Goal: Transaction & Acquisition: Book appointment/travel/reservation

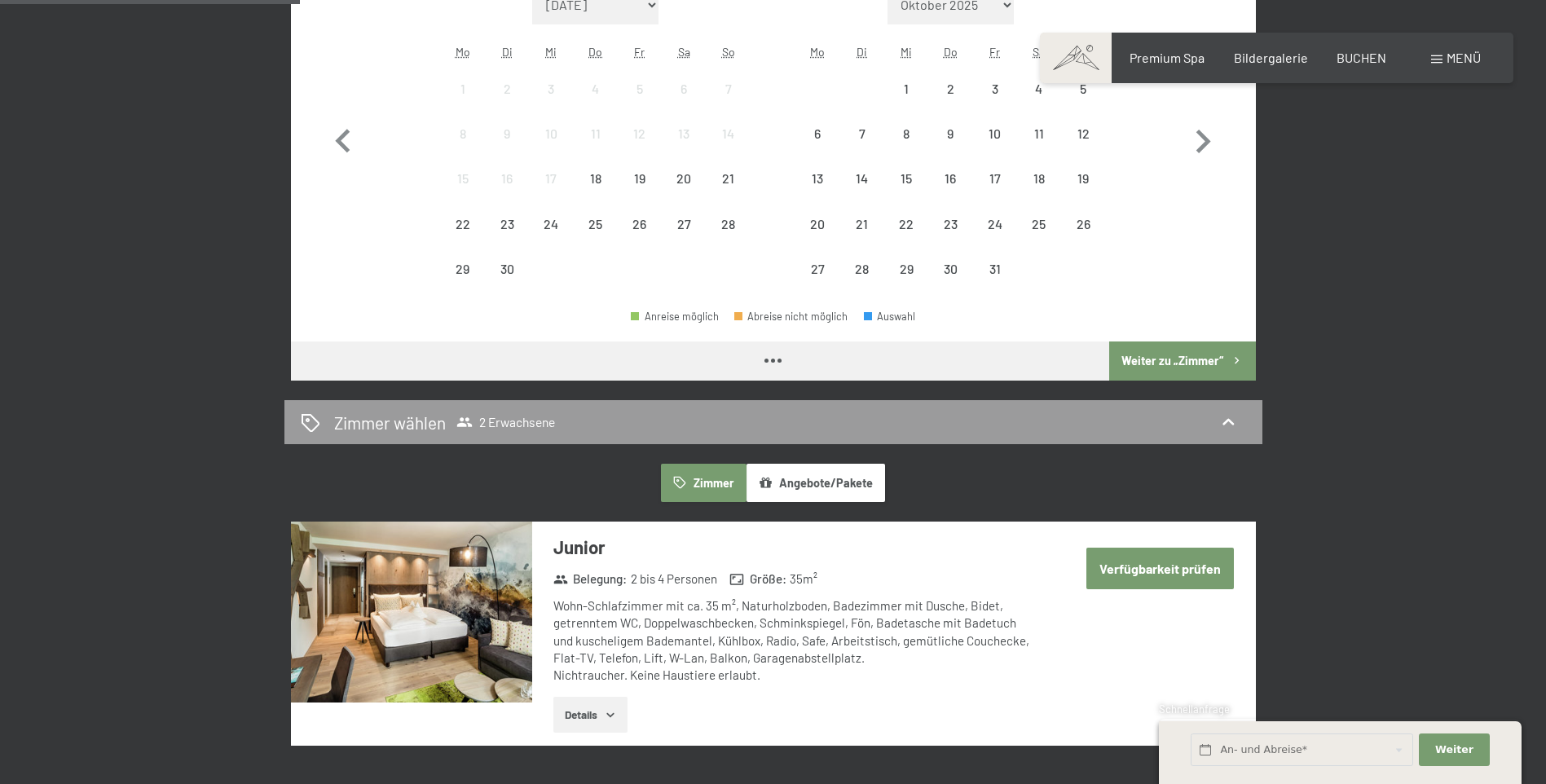
scroll to position [244, 0]
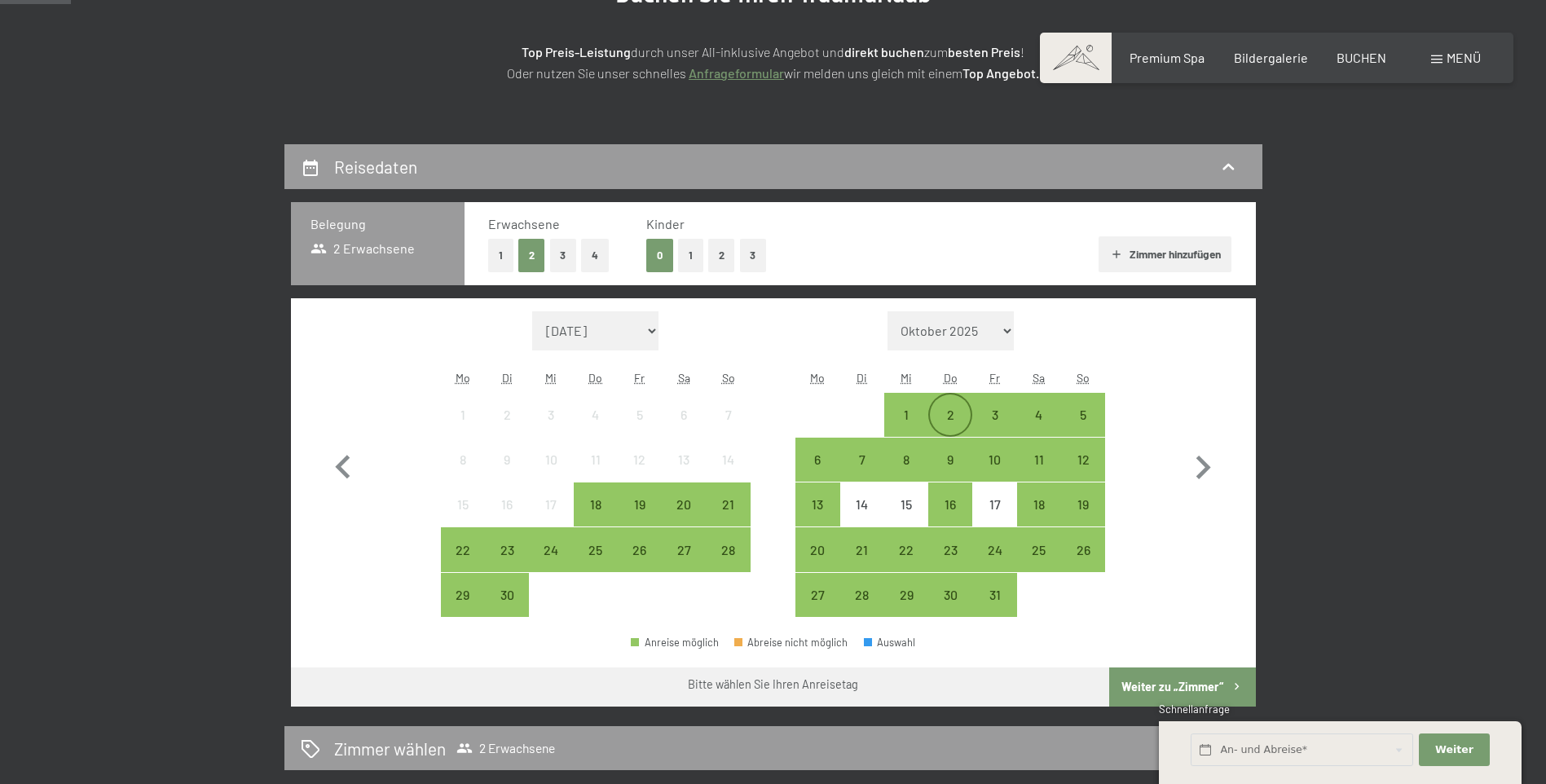
click at [963, 406] on div "2" at bounding box center [950, 415] width 41 height 41
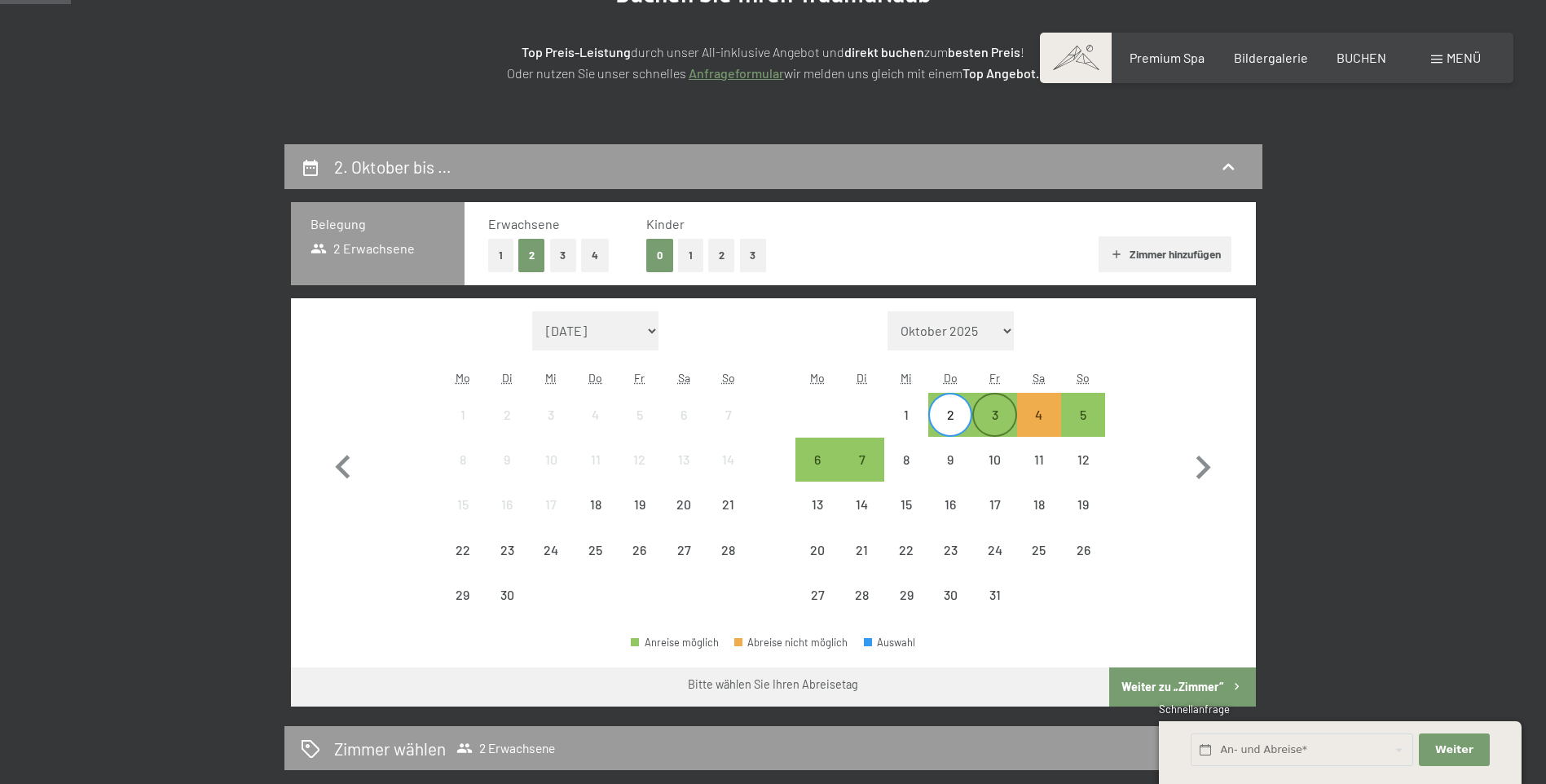
click at [987, 416] on div "3" at bounding box center [994, 428] width 41 height 41
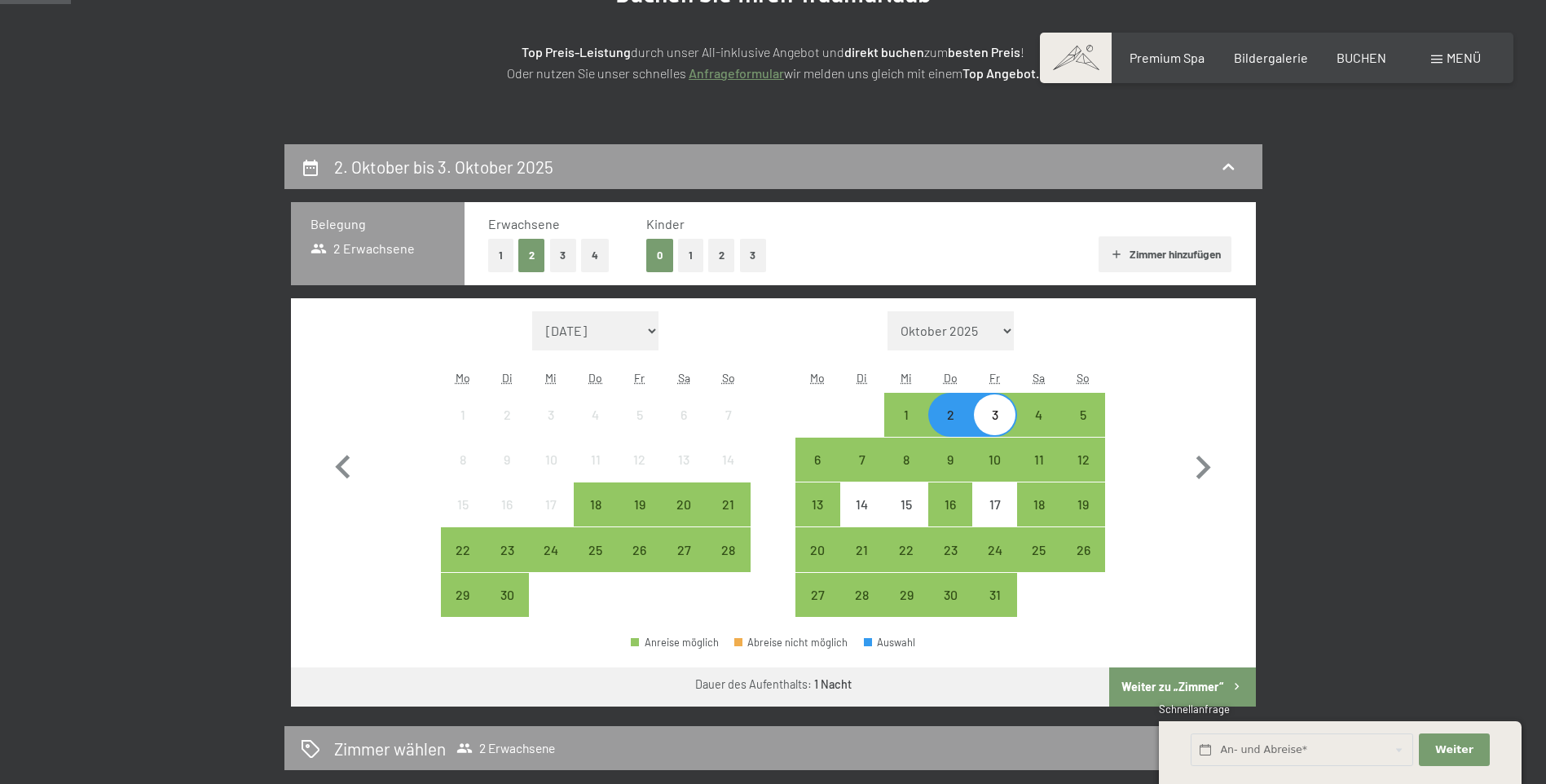
click at [1152, 684] on button "Weiter zu „Zimmer“" at bounding box center [1182, 686] width 146 height 39
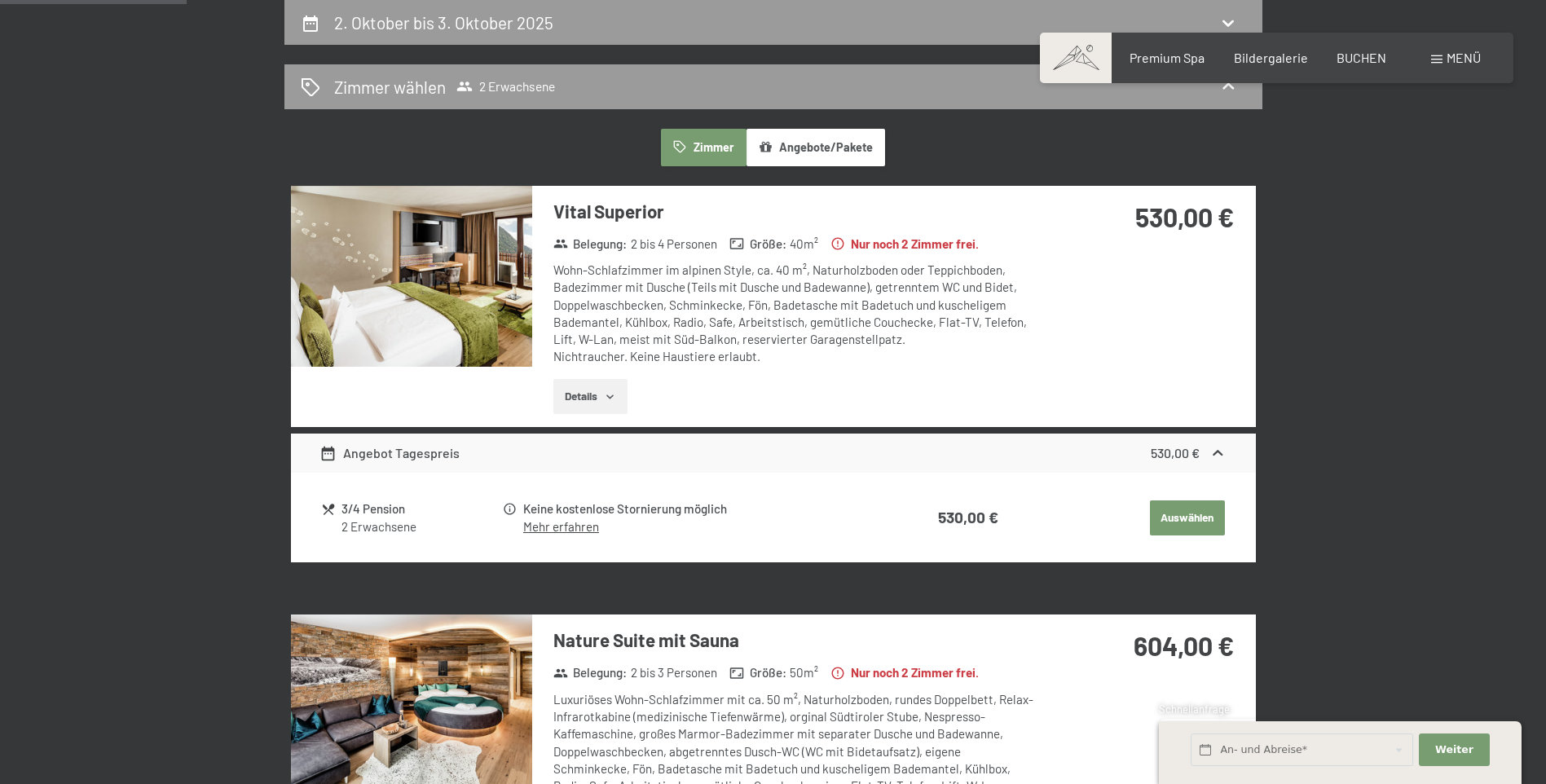
scroll to position [0, 0]
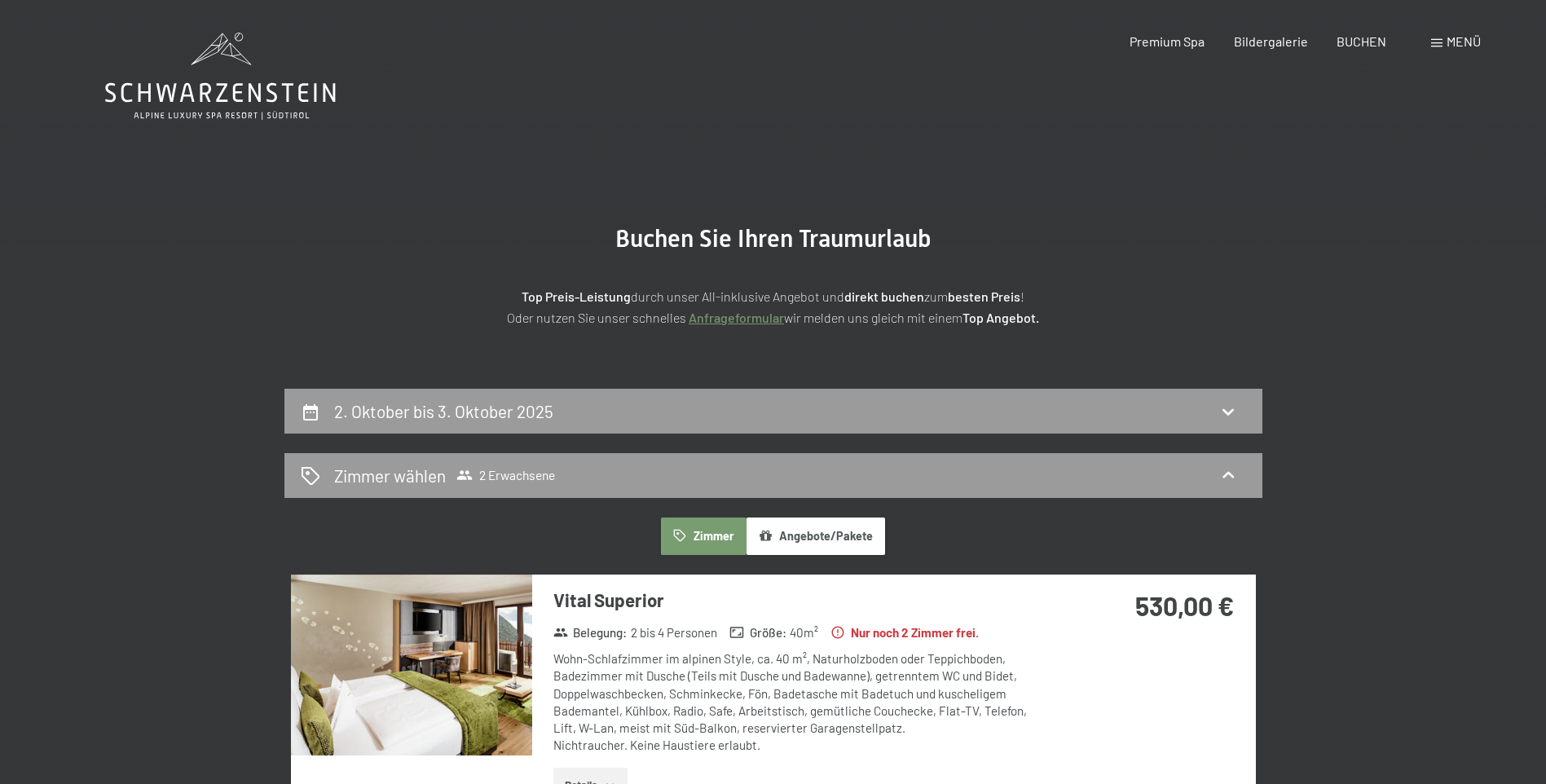
click at [659, 426] on div "2. Oktober bis 3. Oktober 2025" at bounding box center [773, 410] width 978 height 45
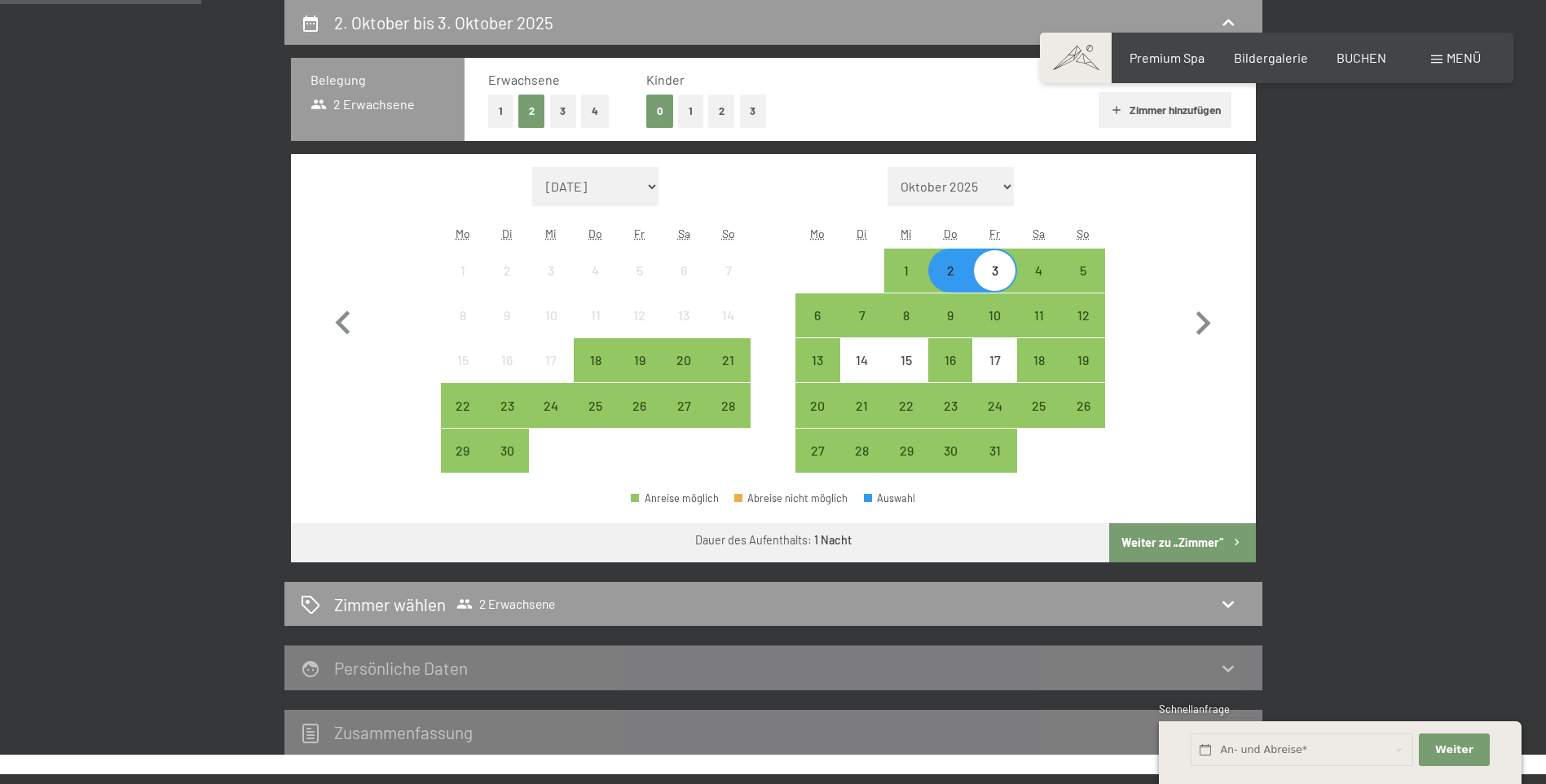
click at [970, 271] on div "2" at bounding box center [950, 284] width 41 height 41
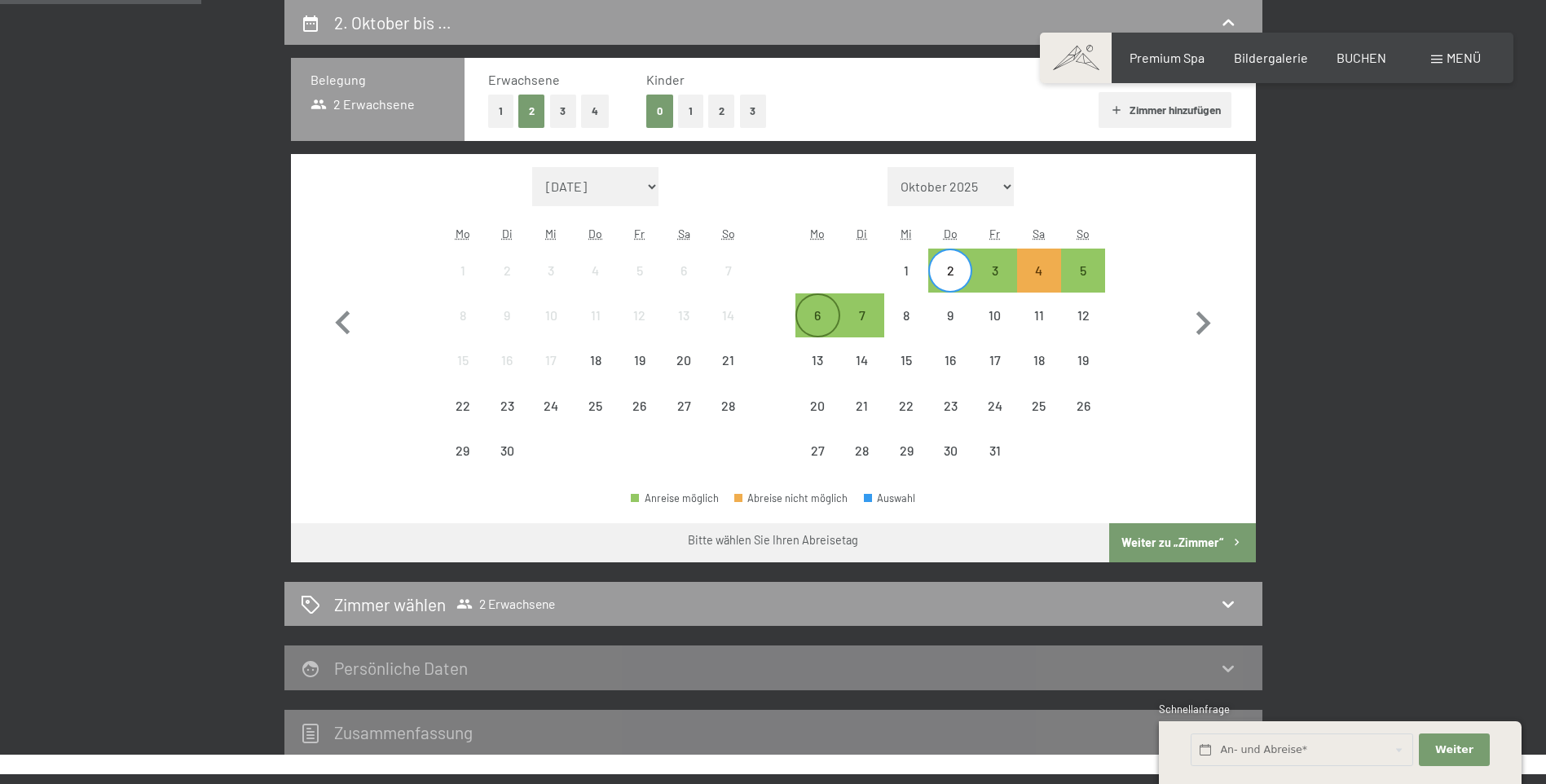
click at [828, 318] on div "6" at bounding box center [817, 329] width 41 height 41
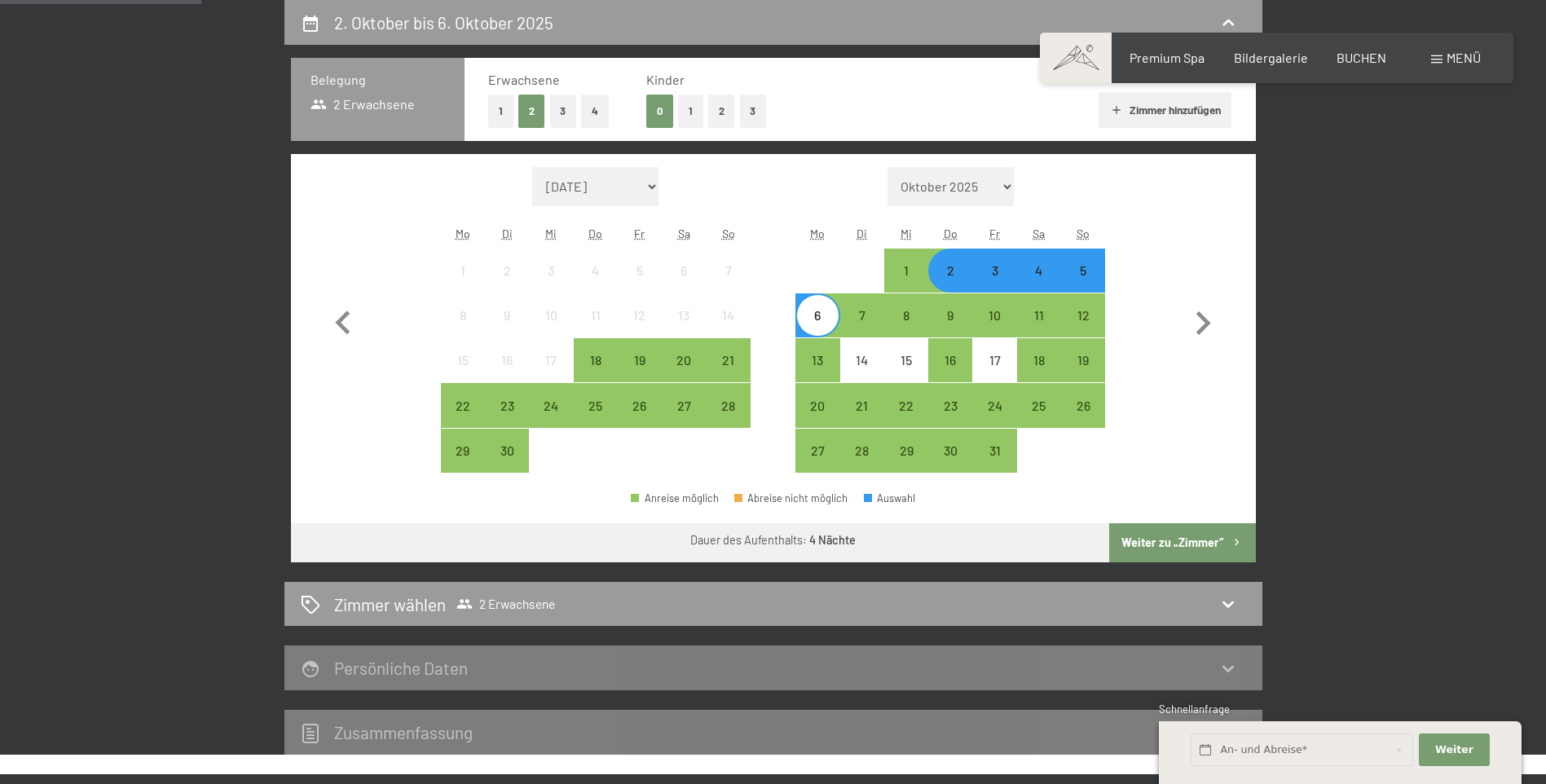
click at [1166, 536] on button "Weiter zu „Zimmer“" at bounding box center [1182, 542] width 146 height 39
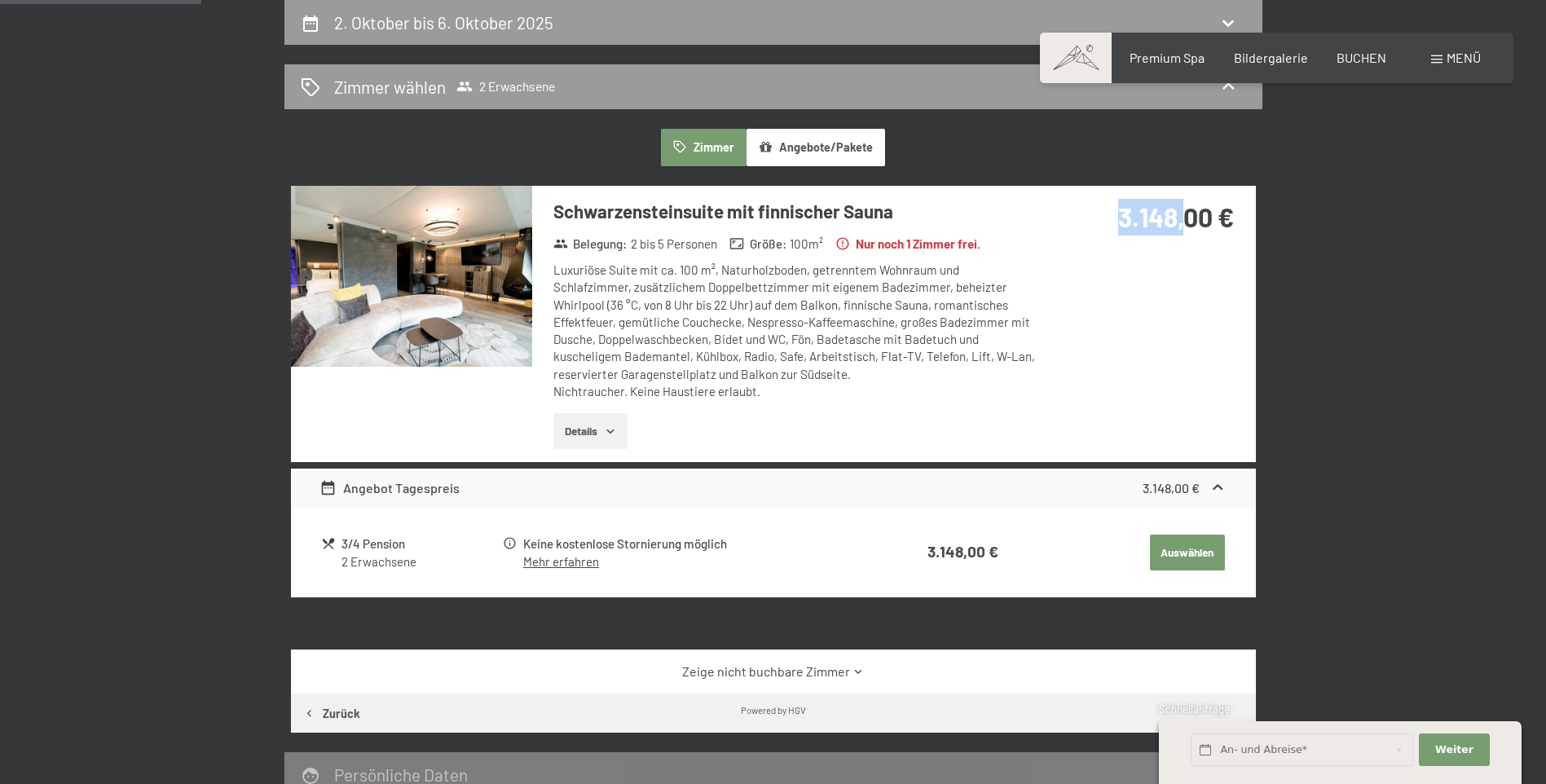
drag, startPoint x: 1131, startPoint y: 220, endPoint x: 1179, endPoint y: 234, distance: 50.0
click at [1179, 234] on div "3.148,00 €" at bounding box center [1143, 217] width 181 height 37
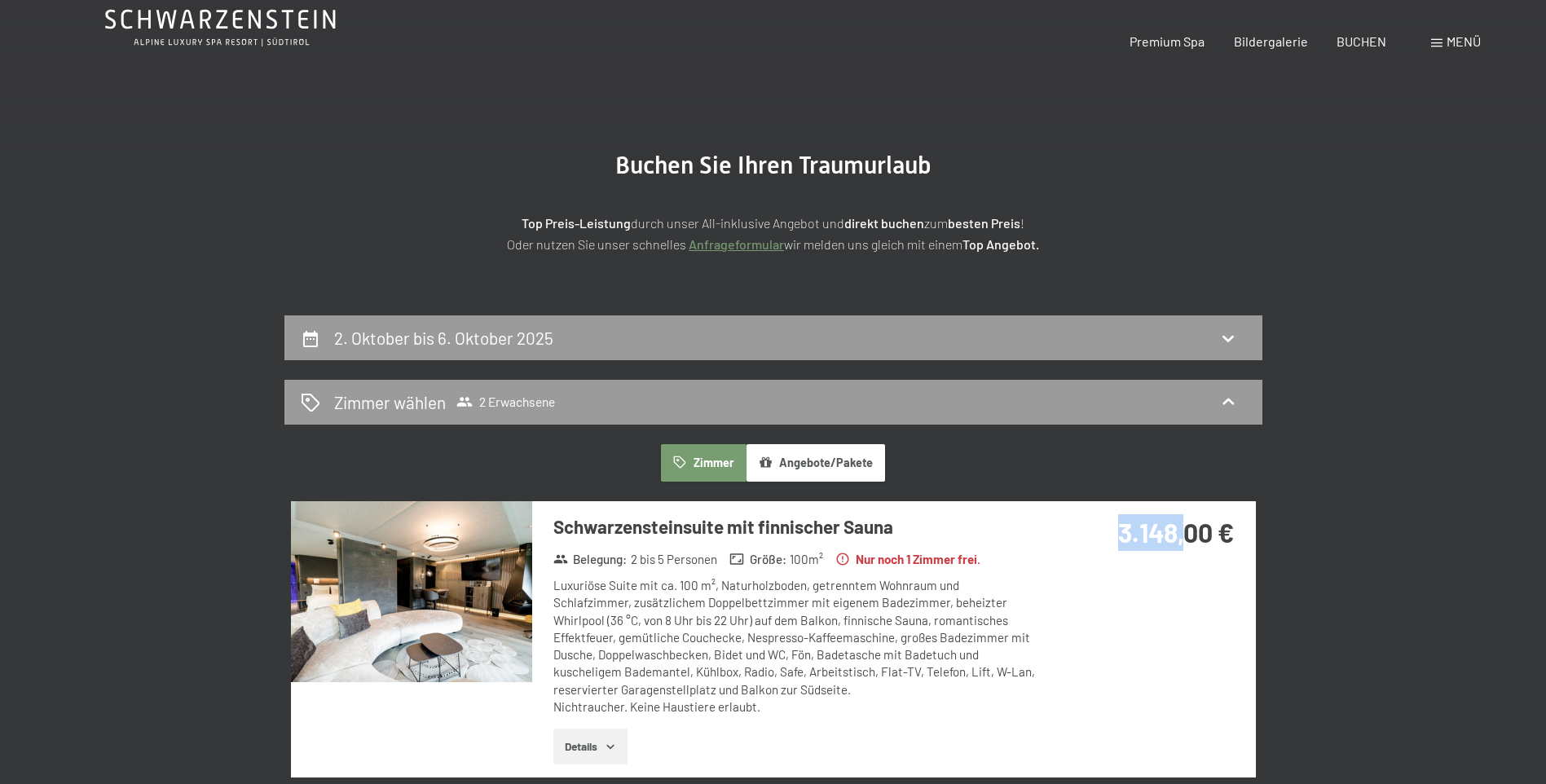
scroll to position [0, 0]
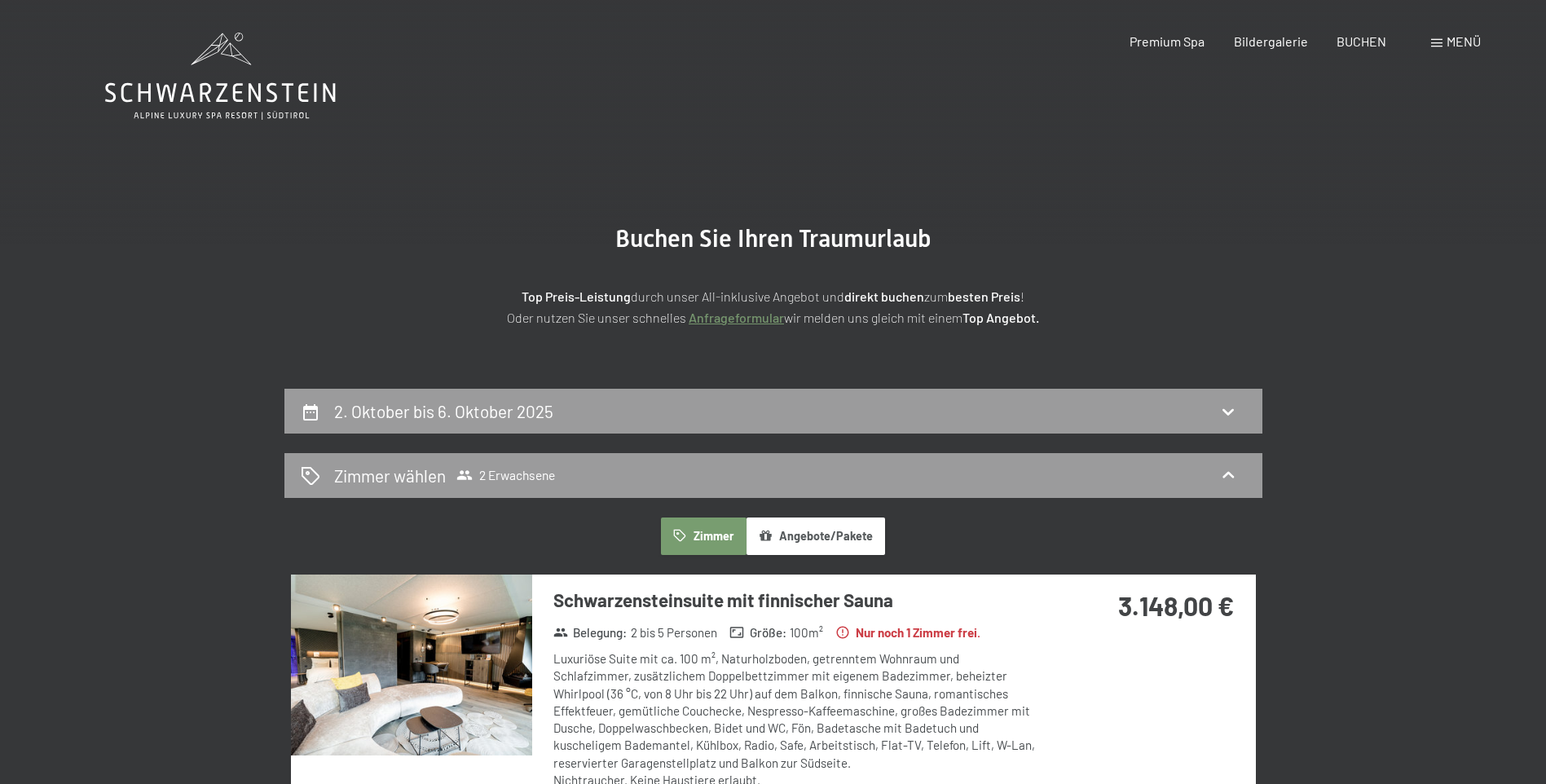
click at [909, 386] on section "Buchen Sie Ihren Traumurlaub Top Preis-Leistung durch unser All-inklusive Angeb…" at bounding box center [773, 276] width 1546 height 226
click at [917, 403] on div "2. Oktober bis 6. Oktober 2025" at bounding box center [774, 410] width 945 height 24
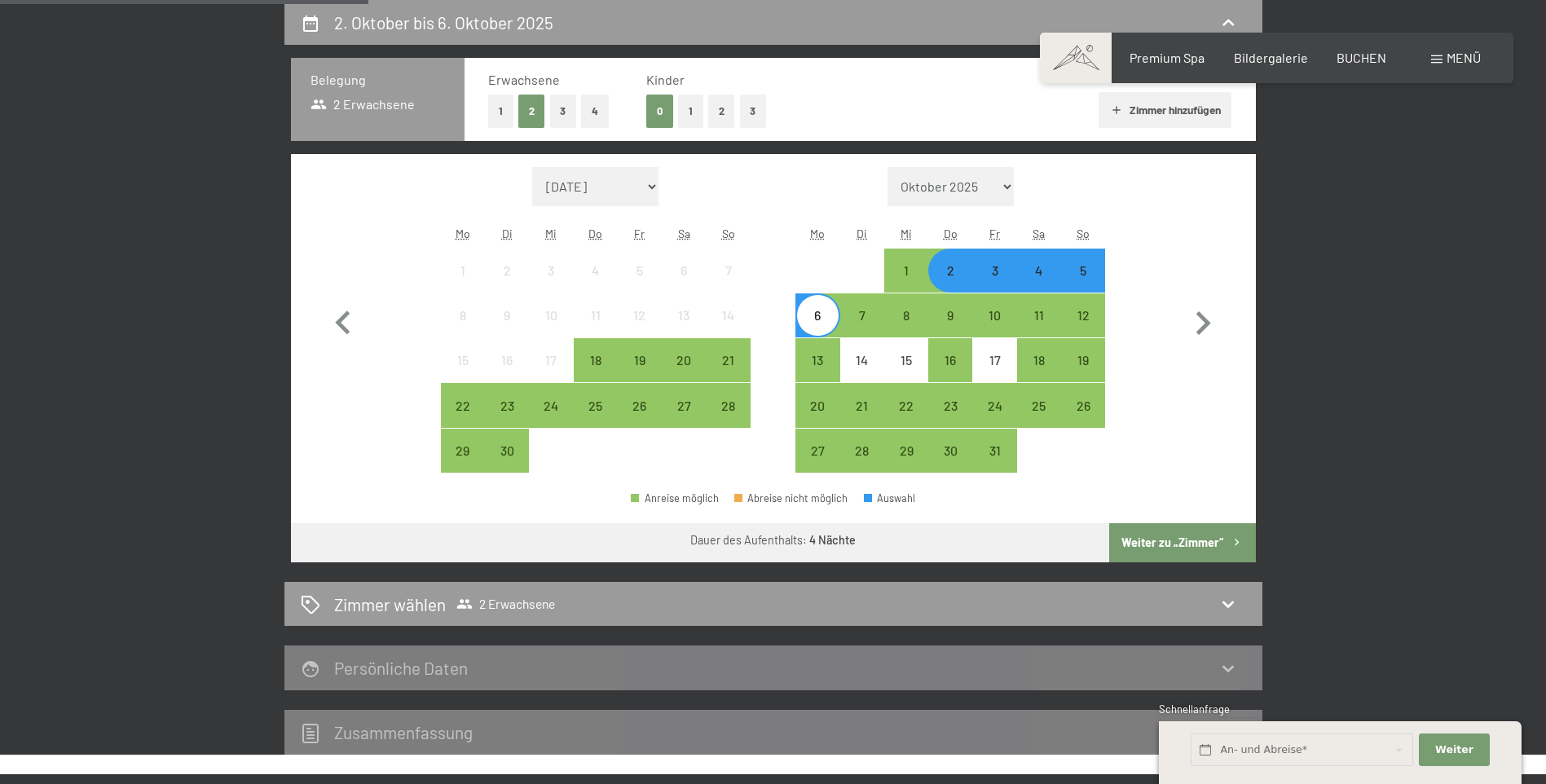
click at [1078, 281] on div "5" at bounding box center [1083, 284] width 41 height 41
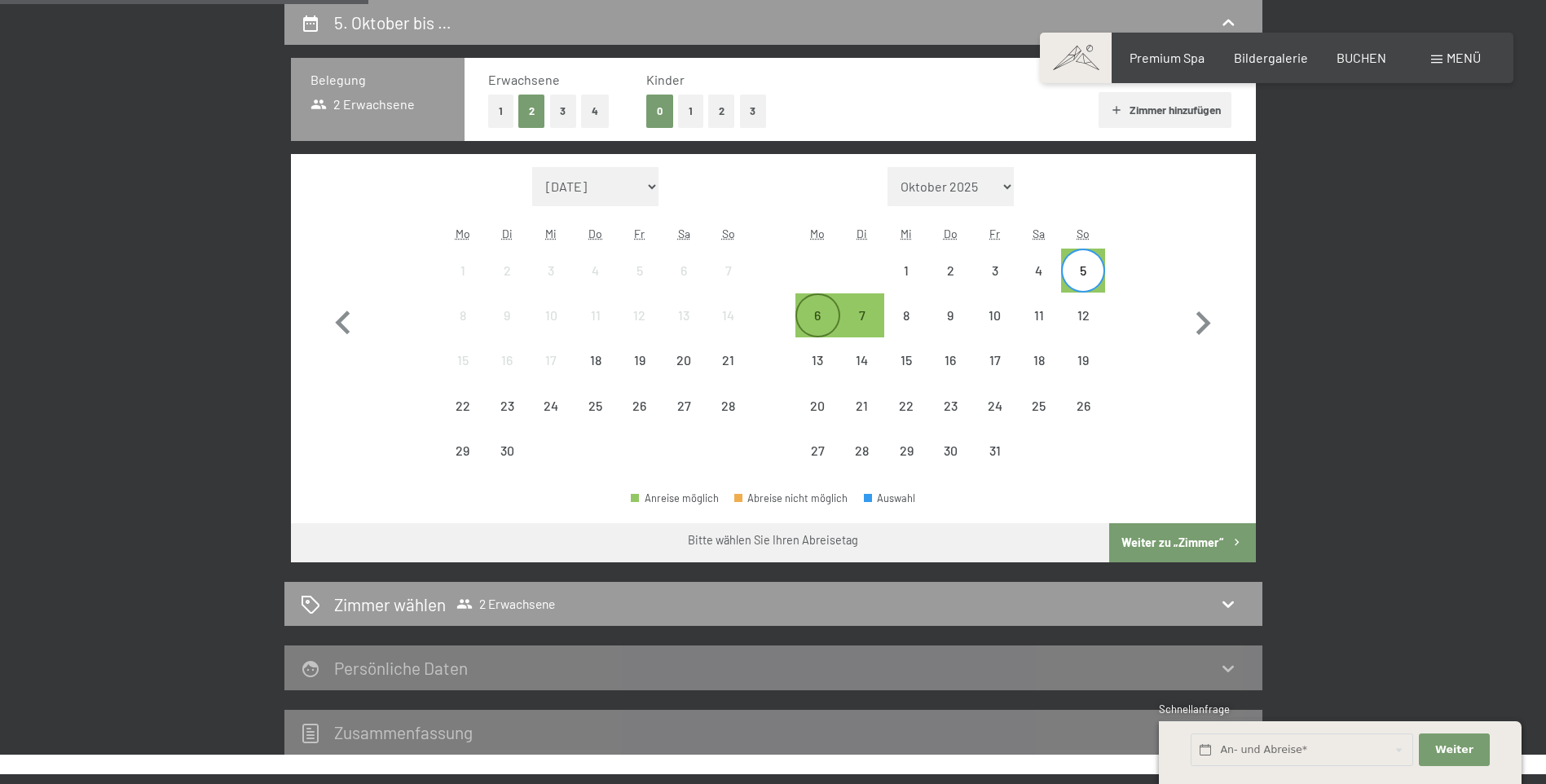
click at [813, 307] on div "6" at bounding box center [817, 315] width 41 height 41
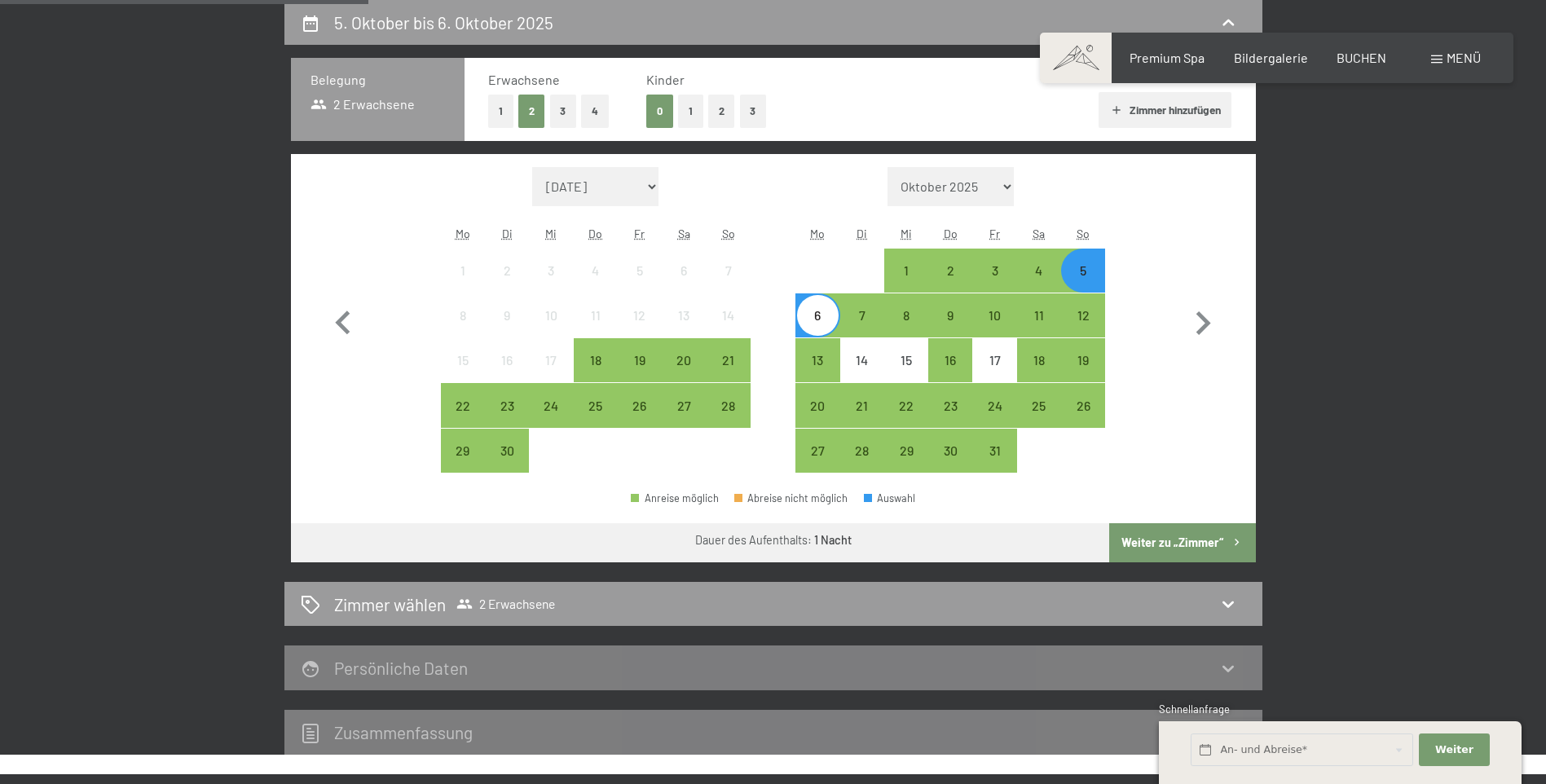
click at [1161, 533] on button "Weiter zu „Zimmer“" at bounding box center [1182, 542] width 146 height 39
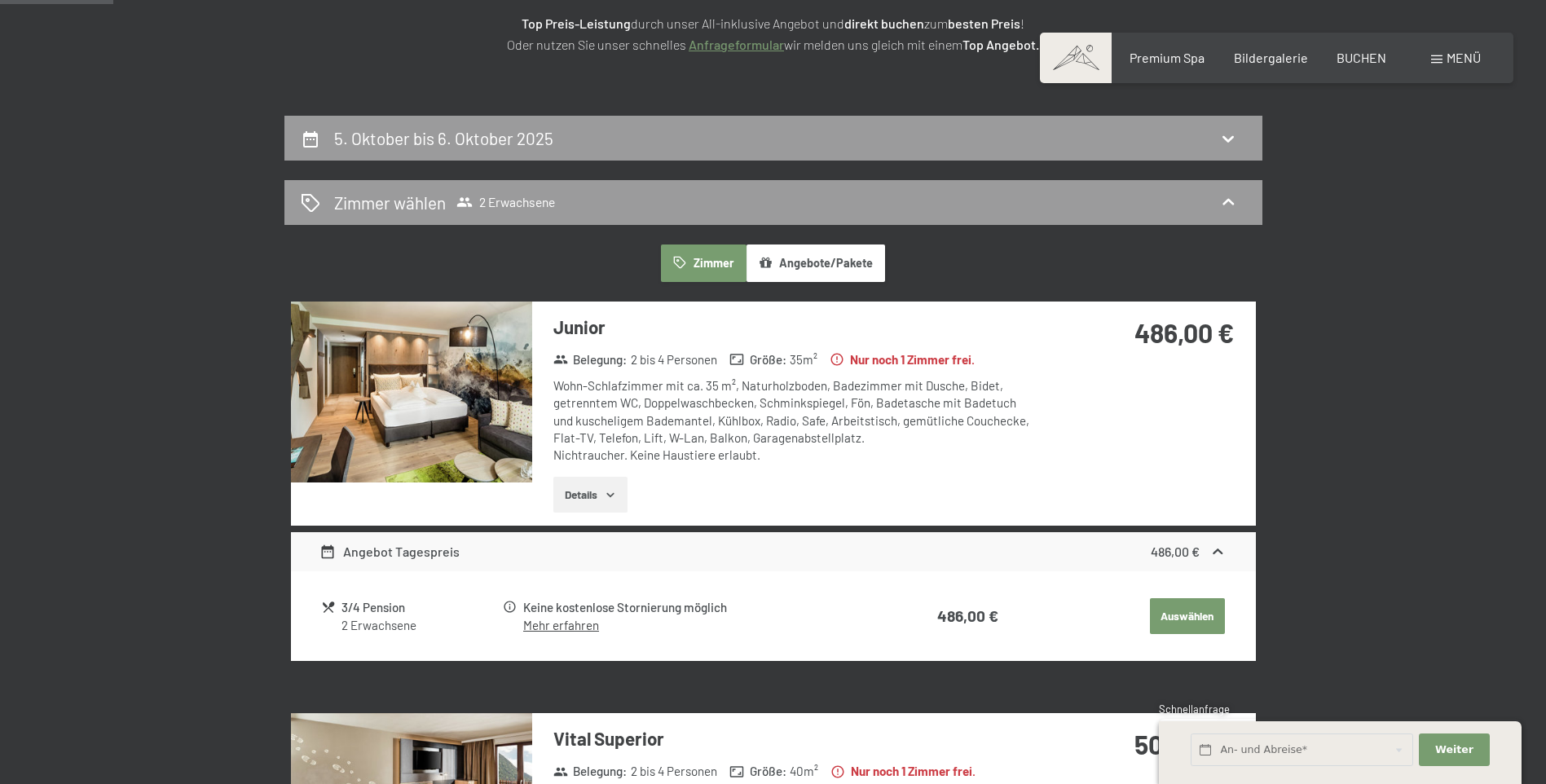
scroll to position [244, 0]
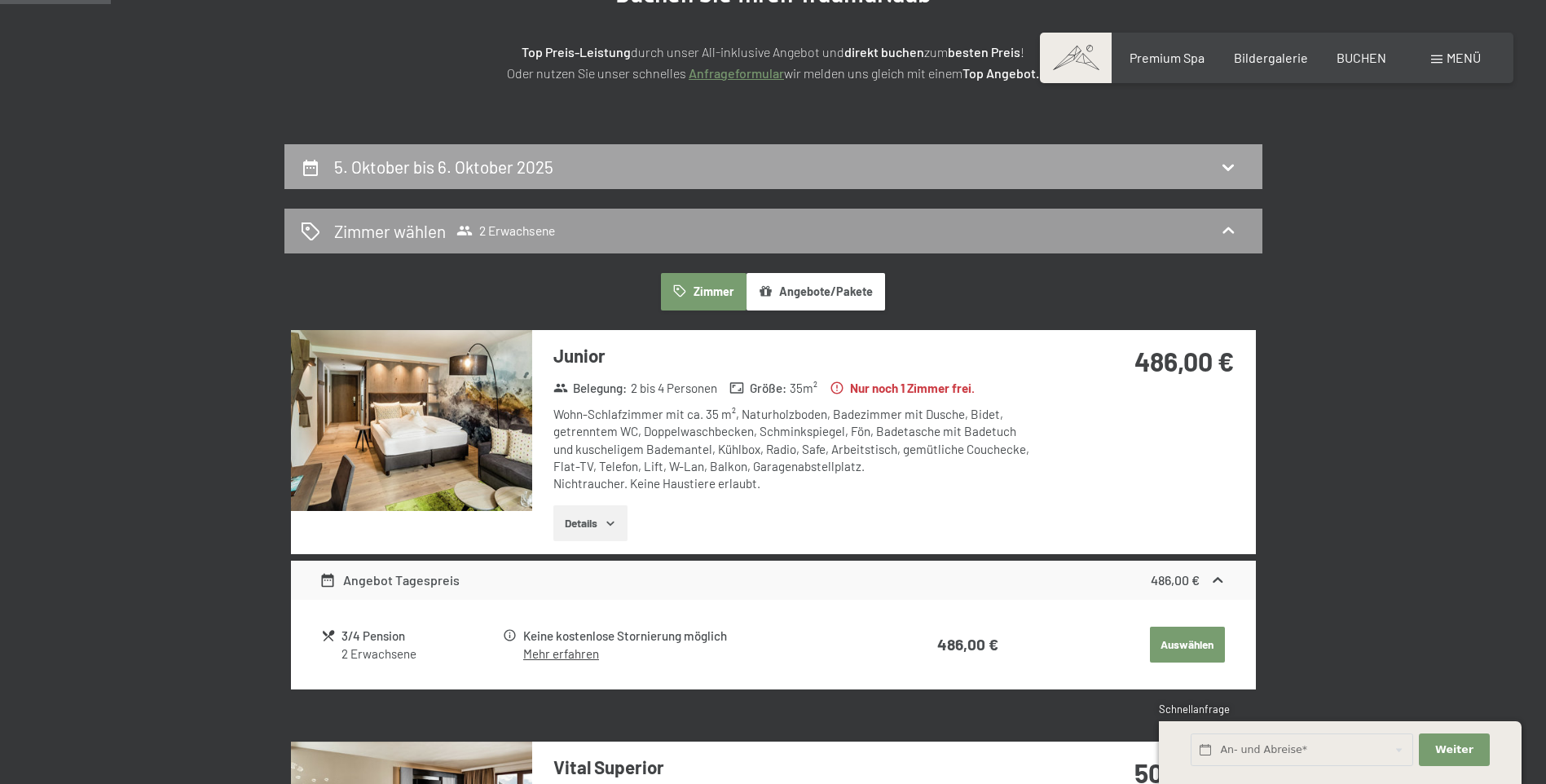
click at [569, 174] on div "5. Oktober bis 6. Oktober 2025" at bounding box center [774, 166] width 945 height 24
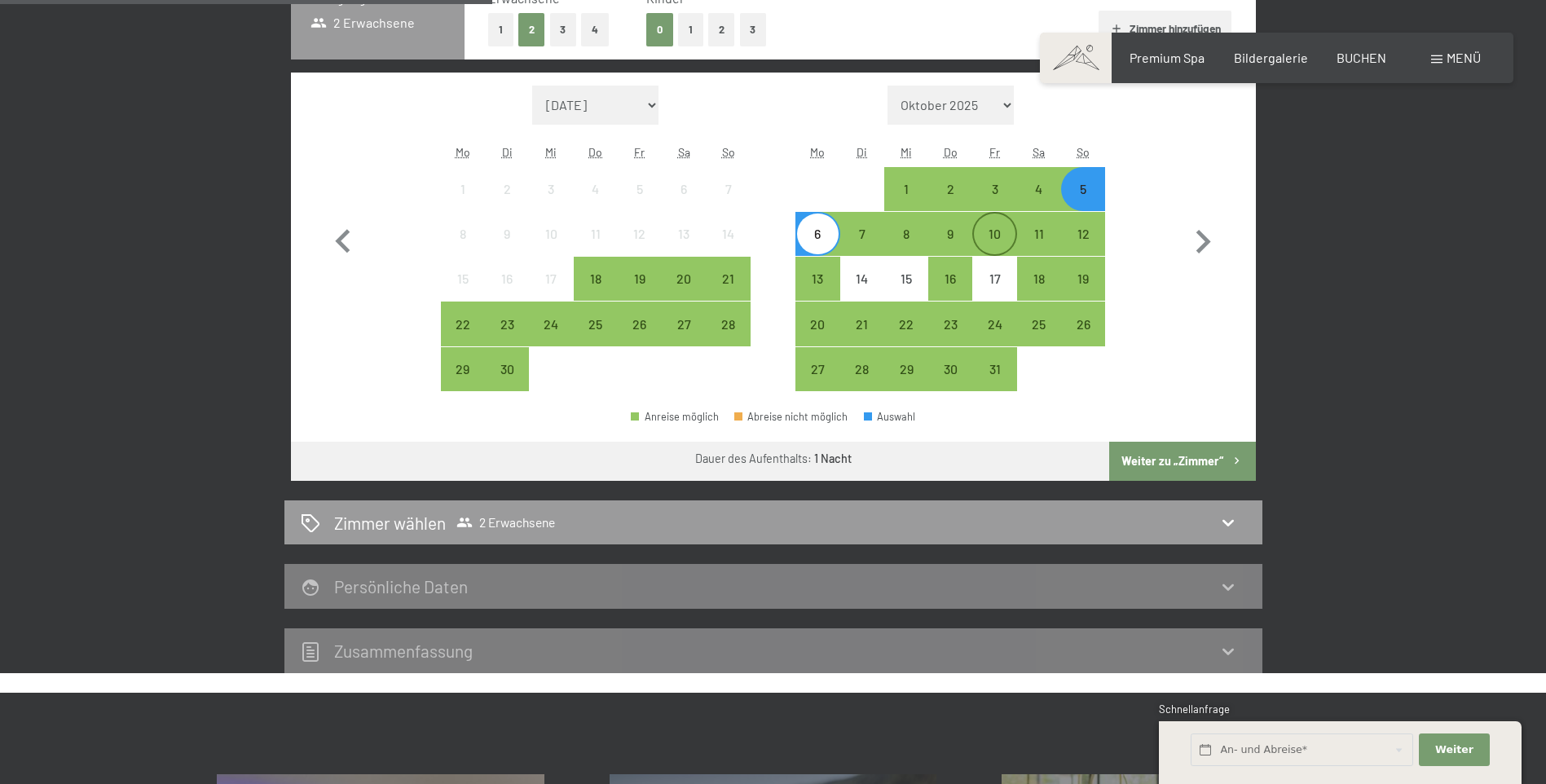
scroll to position [551, 0]
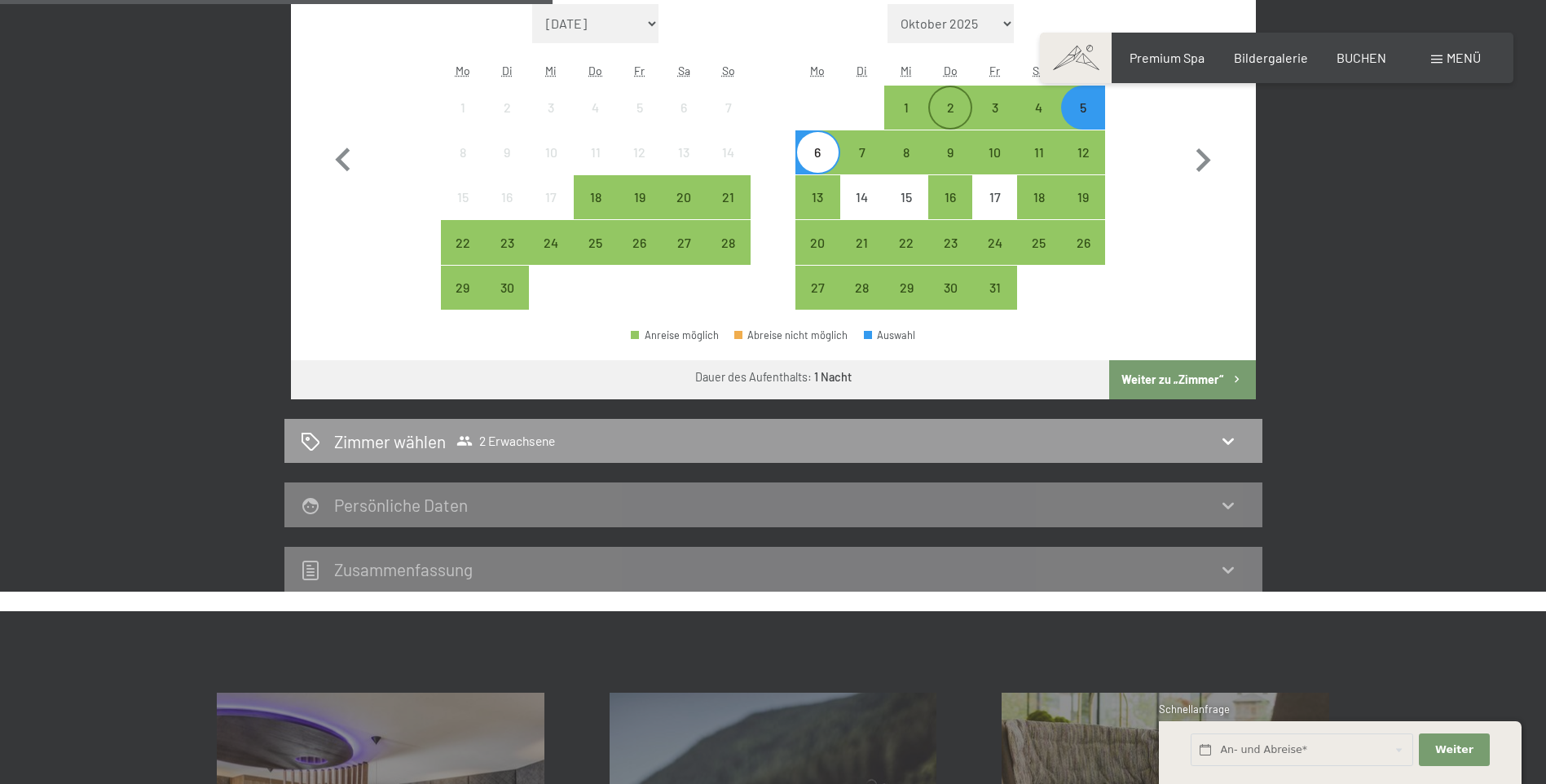
drag, startPoint x: 948, startPoint y: 118, endPoint x: 960, endPoint y: 109, distance: 15.0
click at [948, 116] on div "2" at bounding box center [950, 121] width 41 height 41
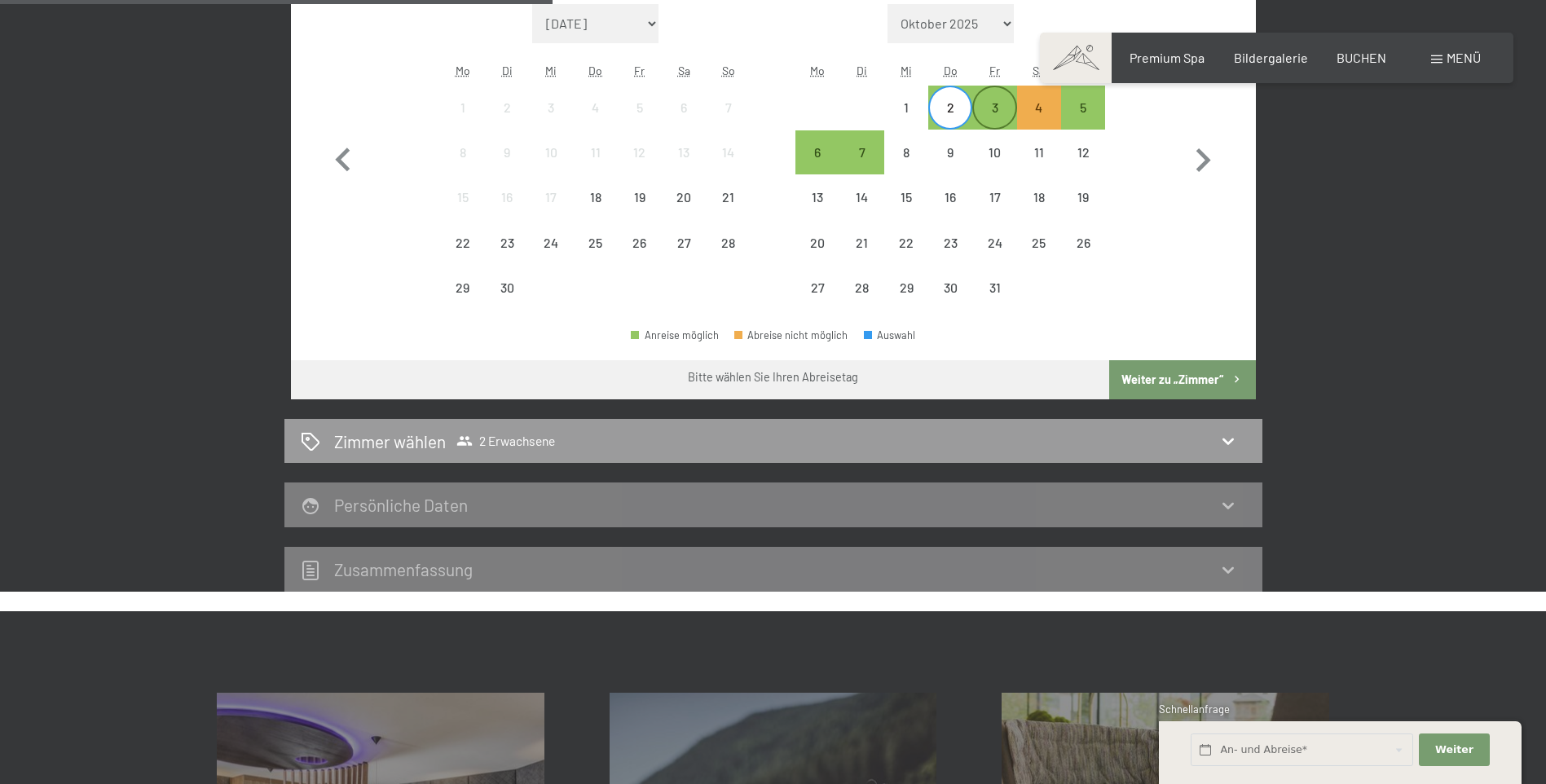
click at [987, 119] on div "3" at bounding box center [994, 121] width 41 height 41
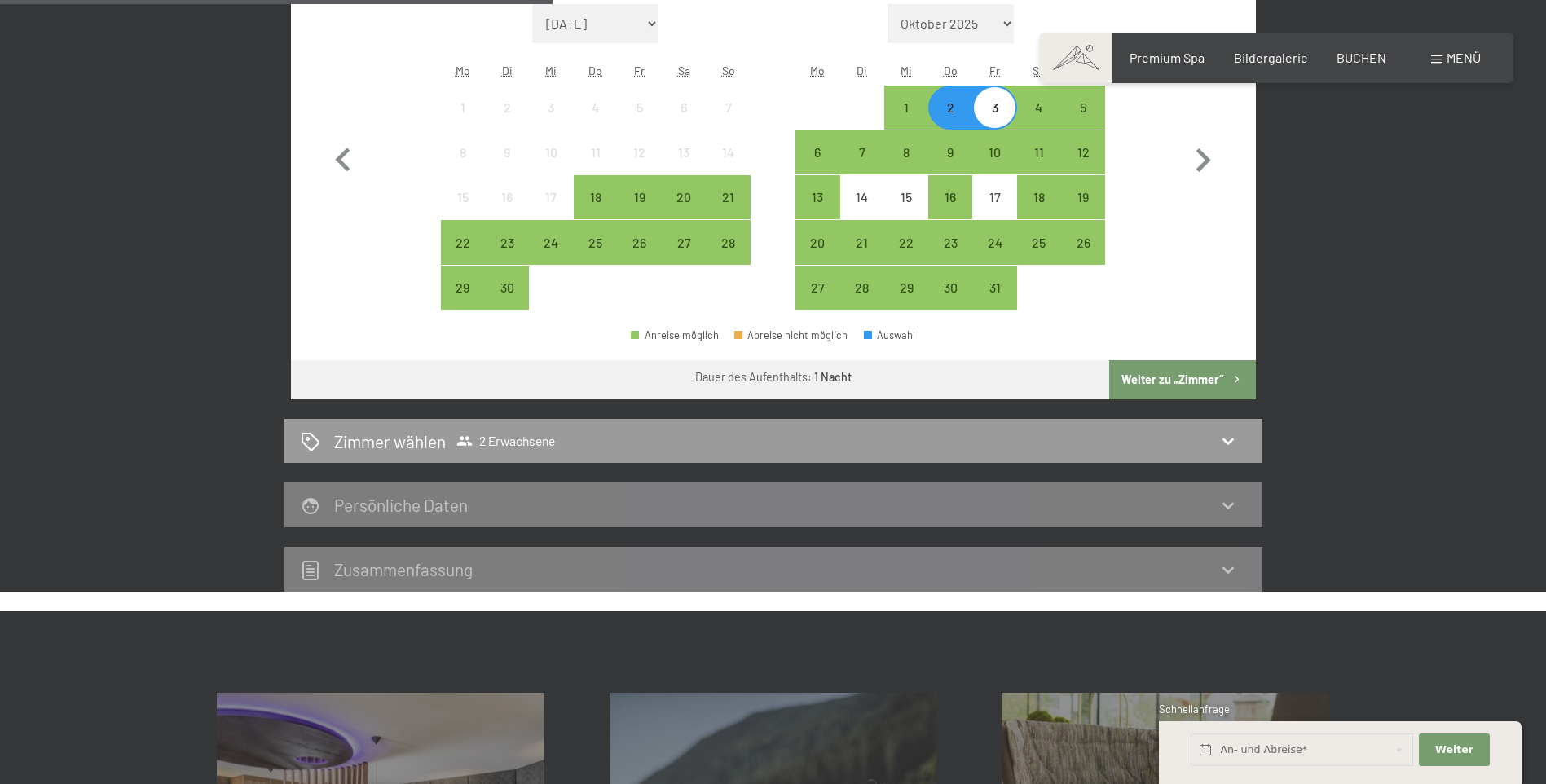
drag, startPoint x: 1177, startPoint y: 374, endPoint x: 1166, endPoint y: 375, distance: 11.0
click at [1178, 373] on button "Weiter zu „Zimmer“" at bounding box center [1182, 379] width 146 height 39
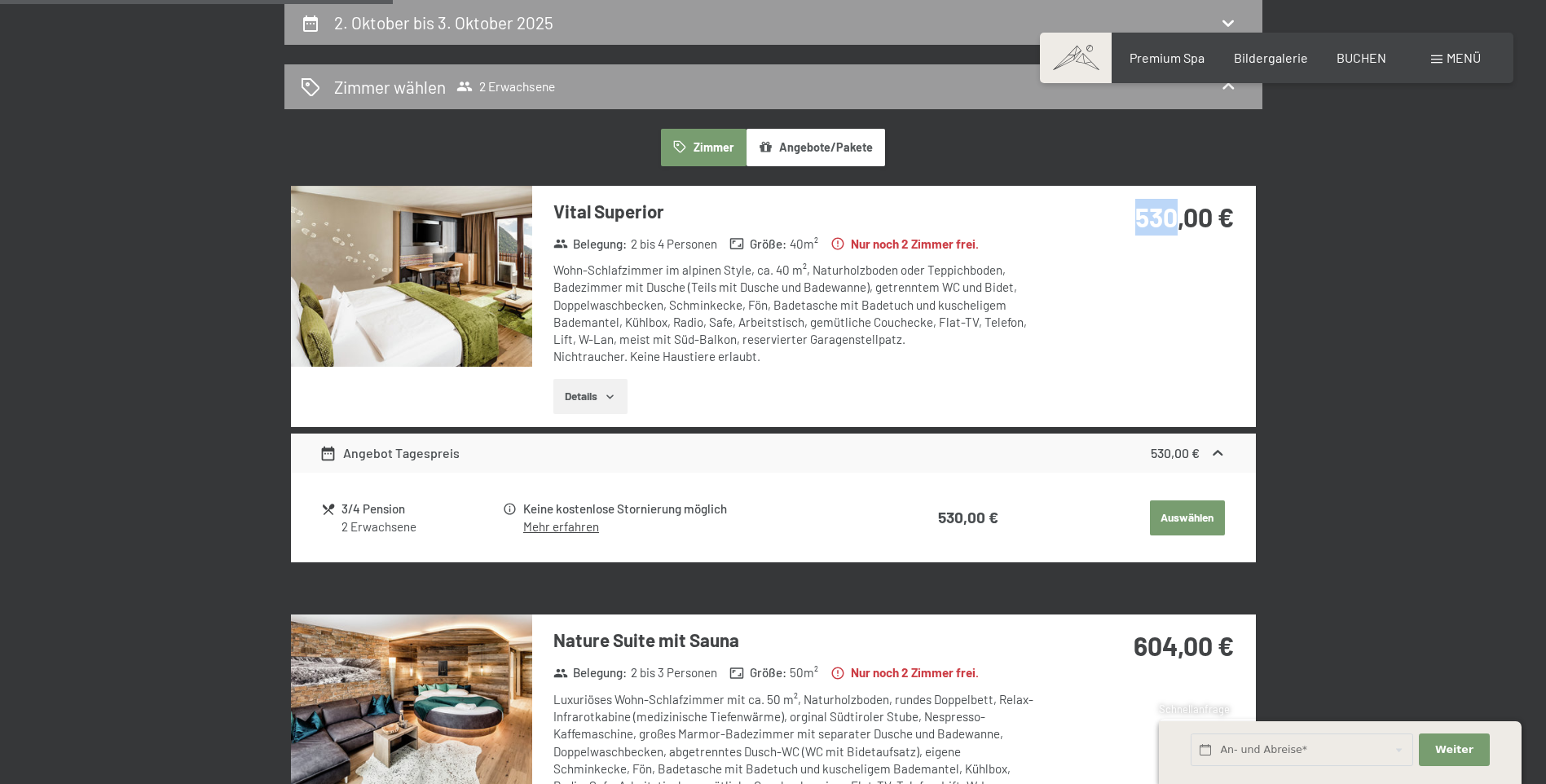
drag, startPoint x: 1135, startPoint y: 219, endPoint x: 1177, endPoint y: 227, distance: 42.8
click at [1177, 227] on strong "530,00 €" at bounding box center [1184, 216] width 99 height 31
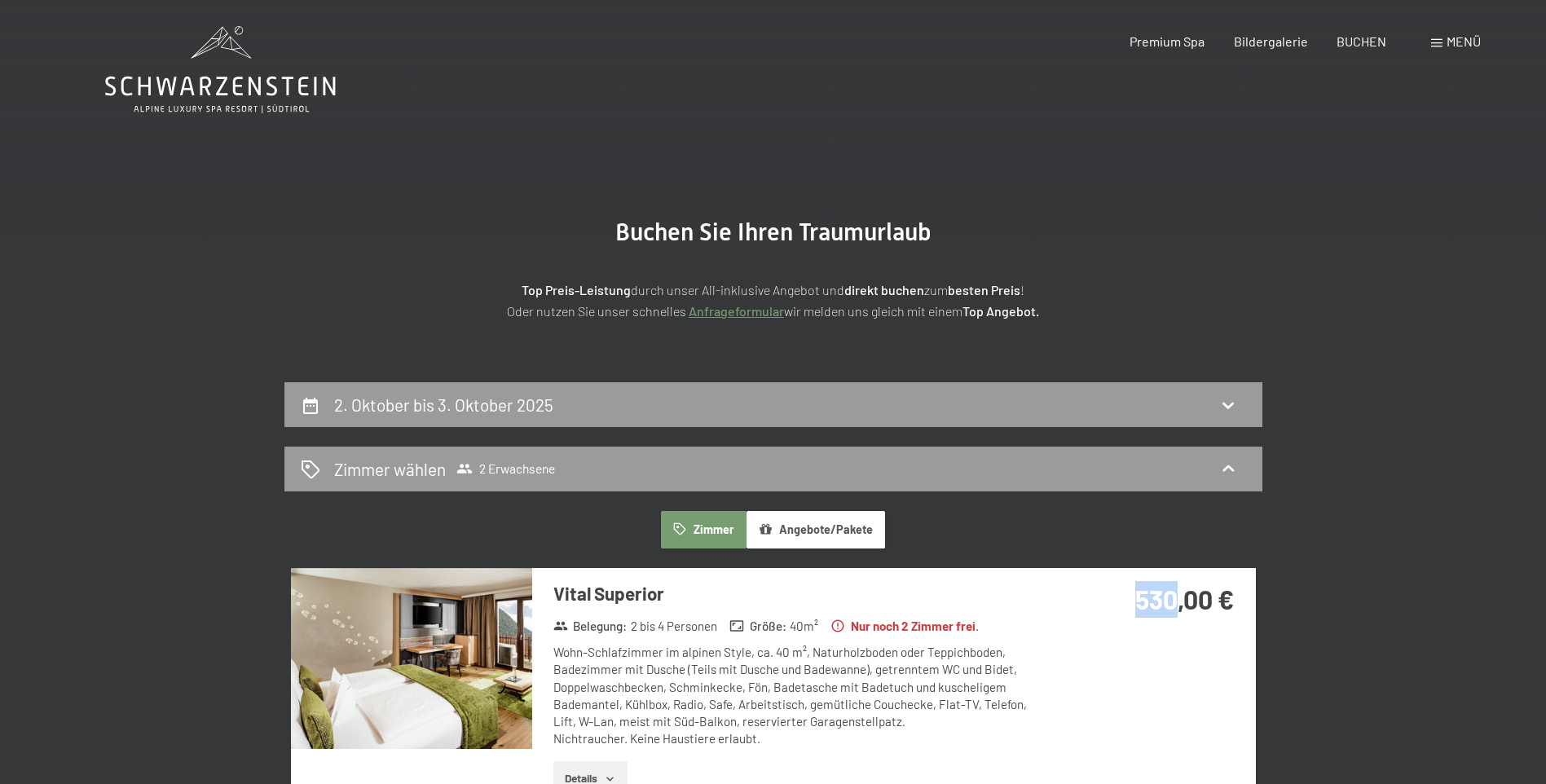
scroll to position [0, 0]
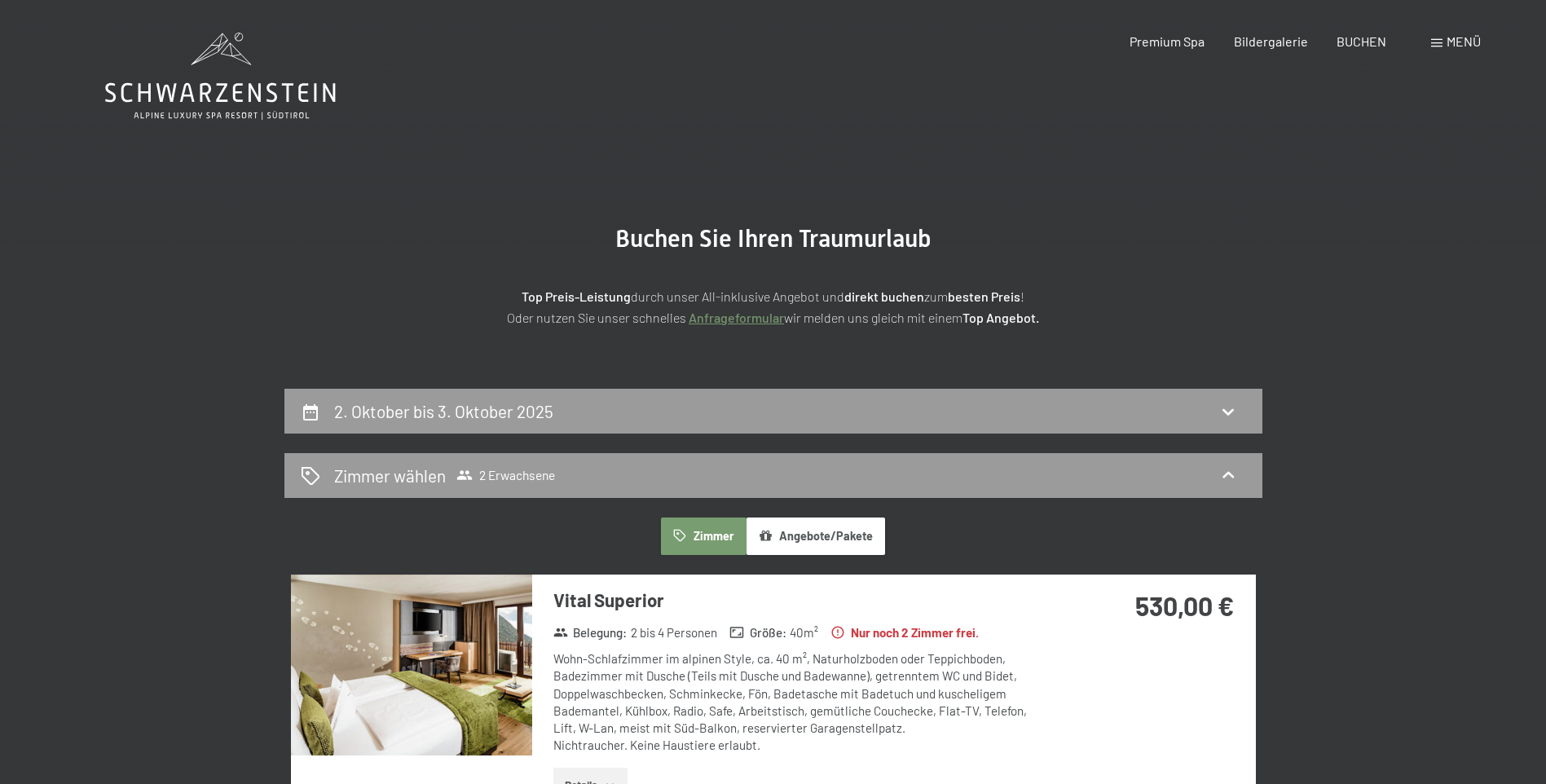
click at [781, 398] on div "2. Oktober bis 3. Oktober 2025" at bounding box center [773, 410] width 978 height 45
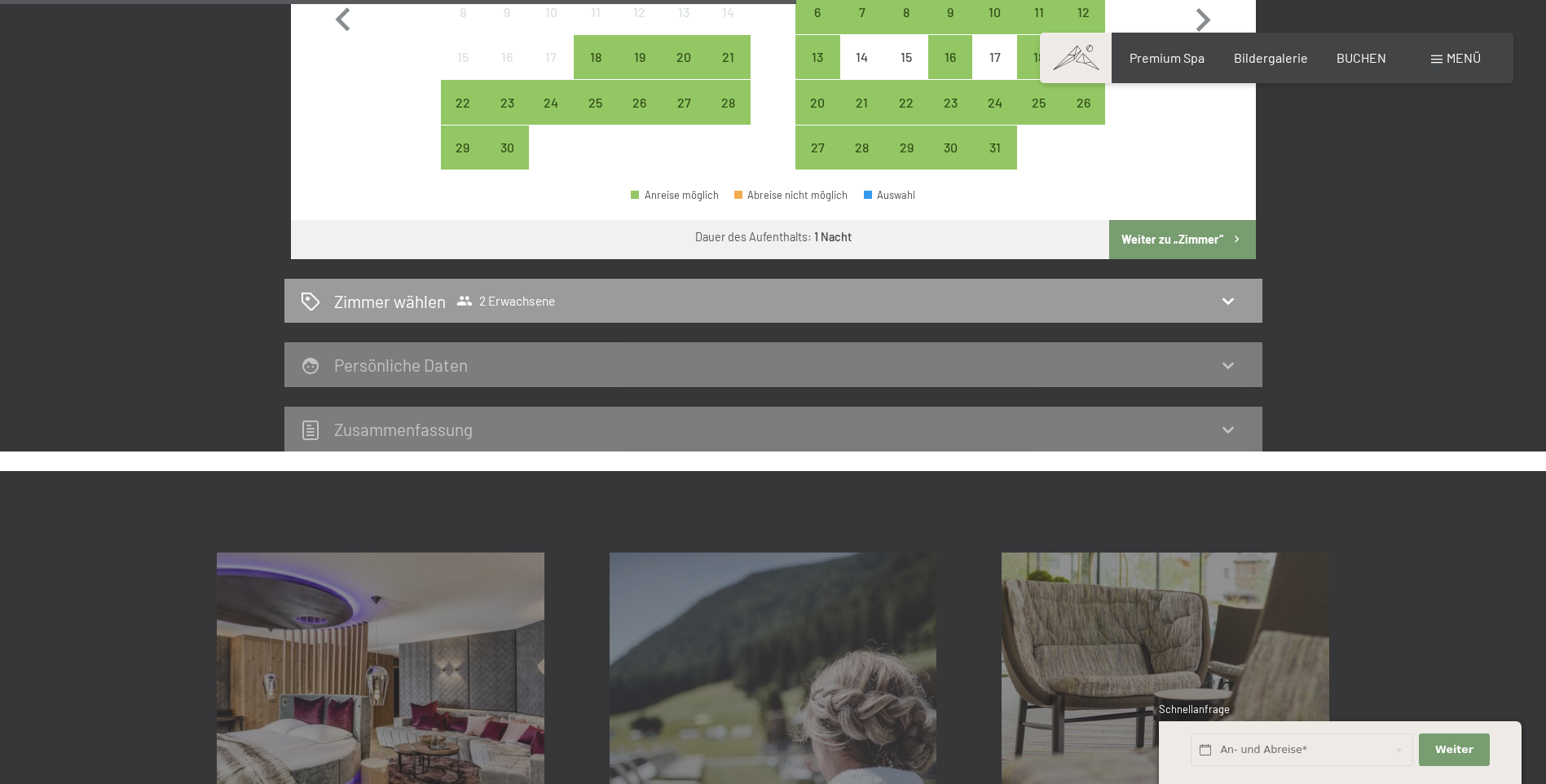
scroll to position [470, 0]
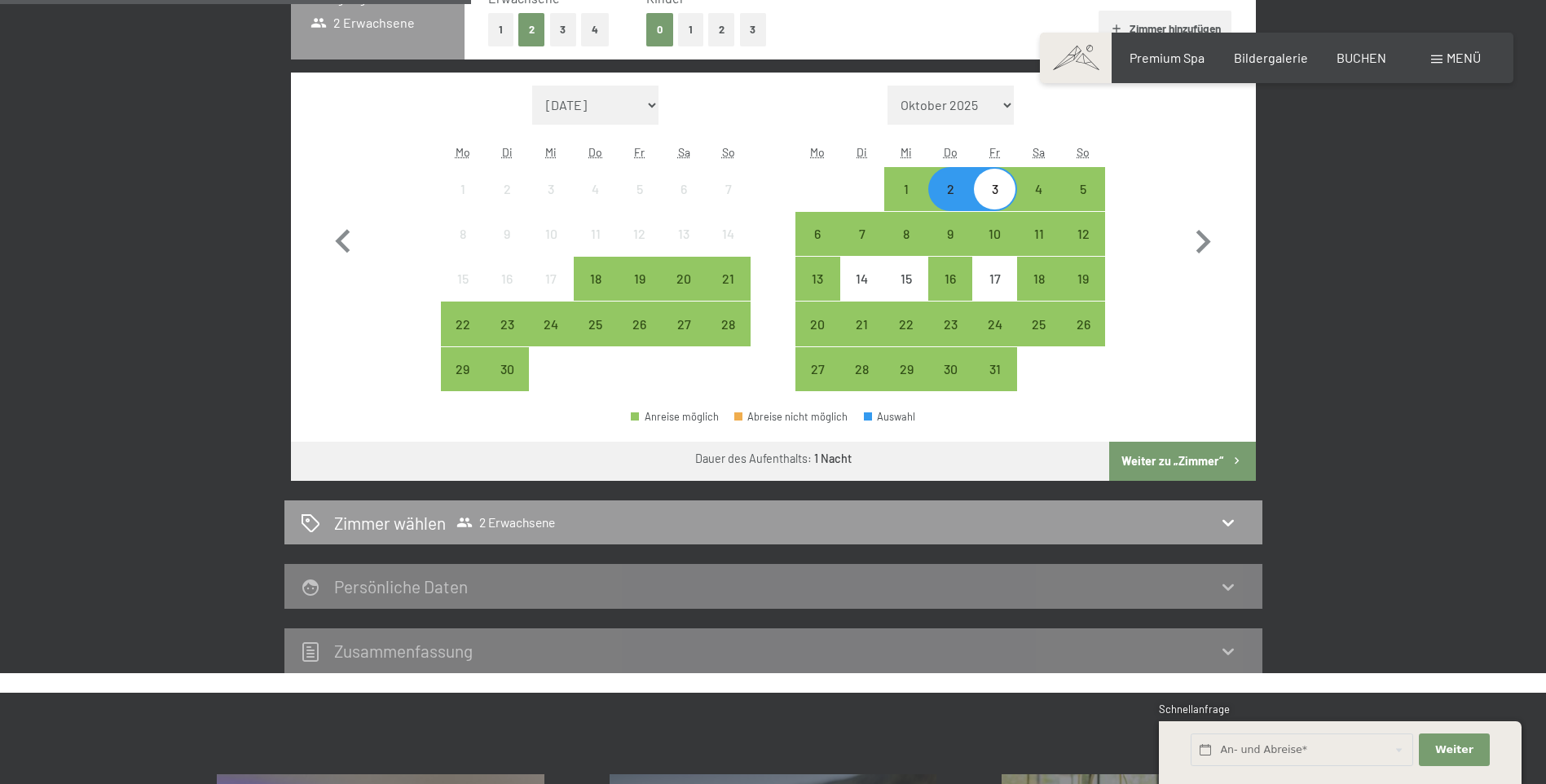
click at [952, 190] on div "2" at bounding box center [950, 203] width 41 height 41
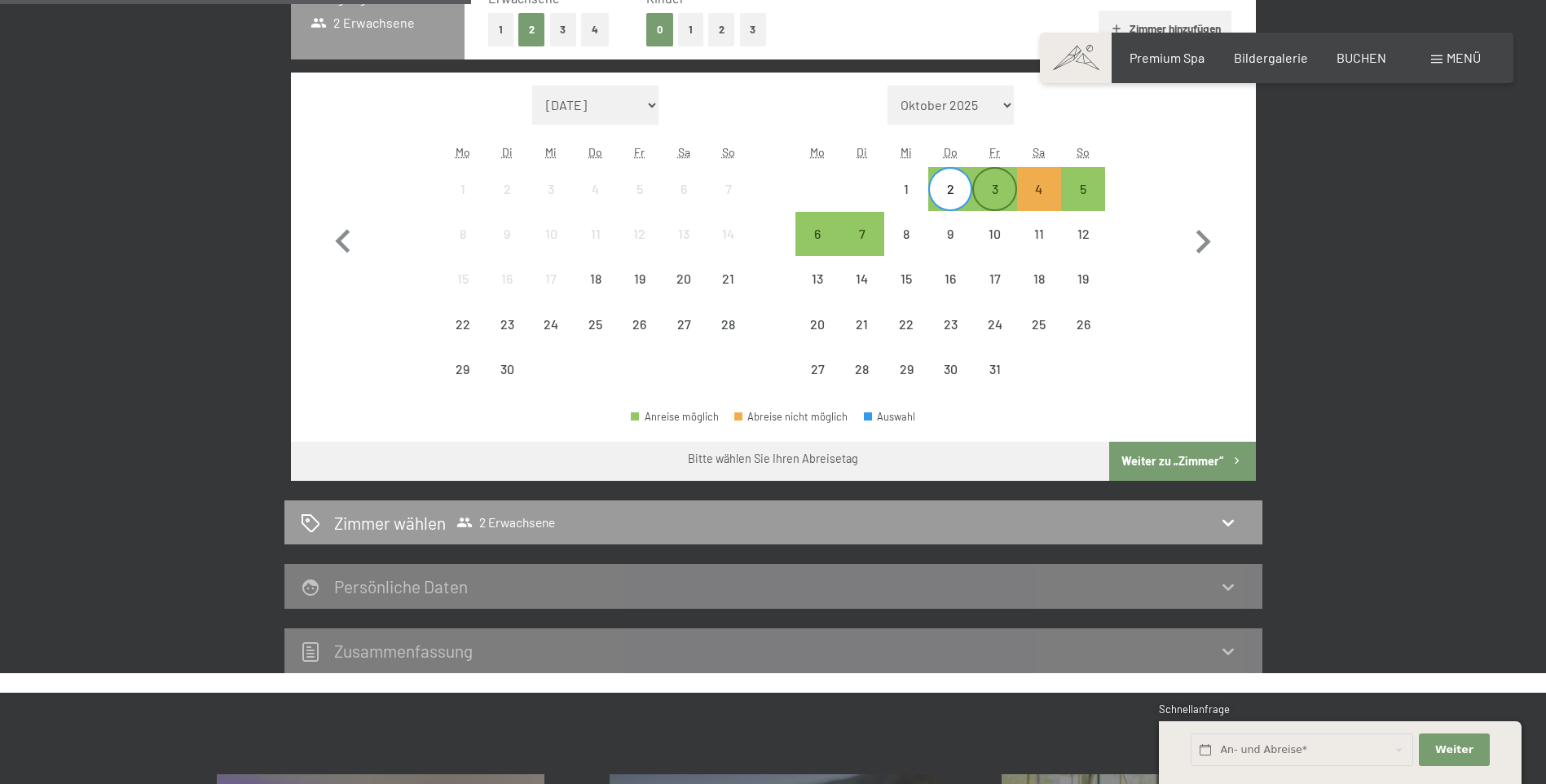
click at [981, 195] on div "3" at bounding box center [994, 203] width 41 height 41
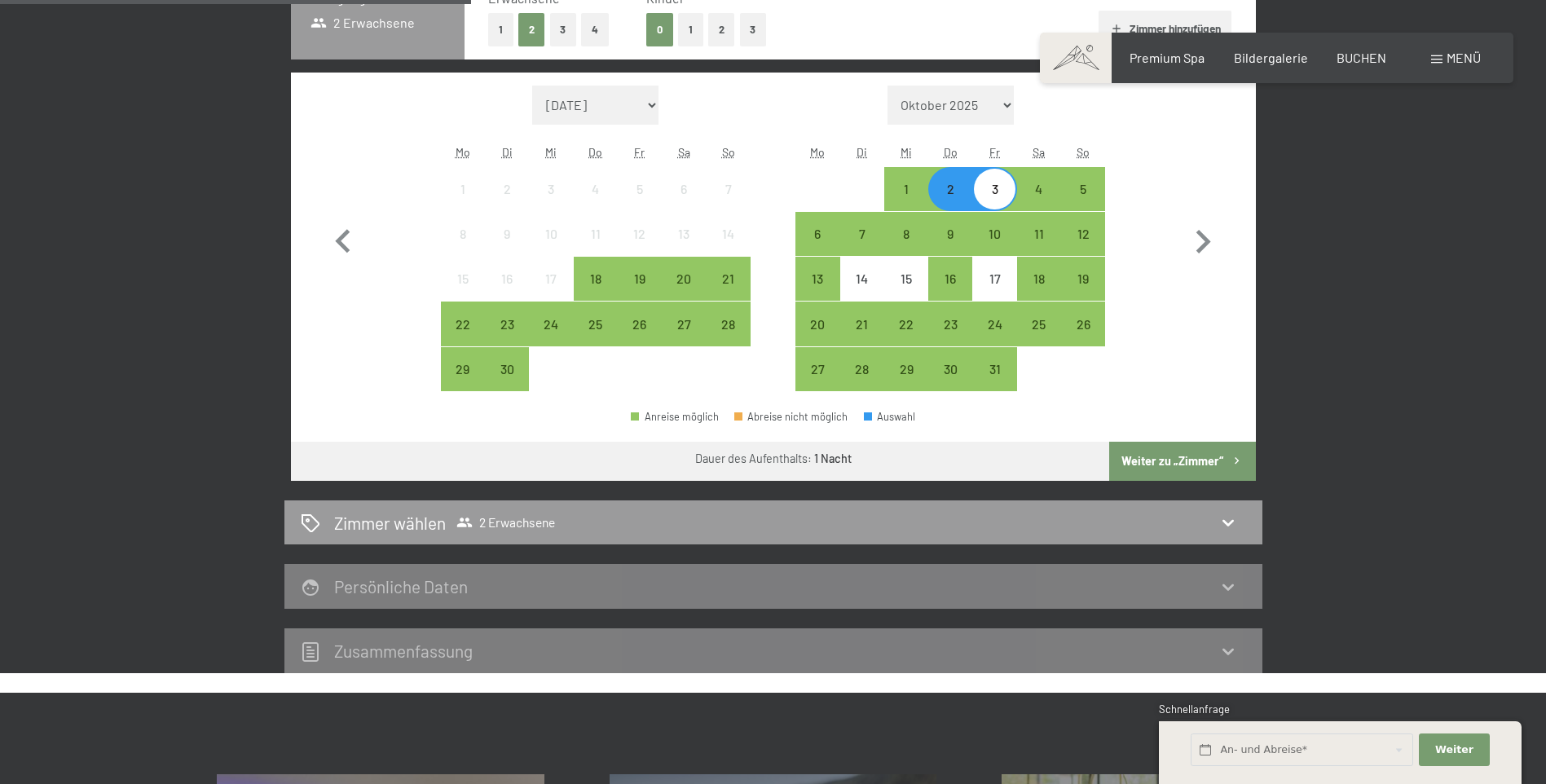
click at [1163, 453] on button "Weiter zu „Zimmer“" at bounding box center [1182, 461] width 146 height 39
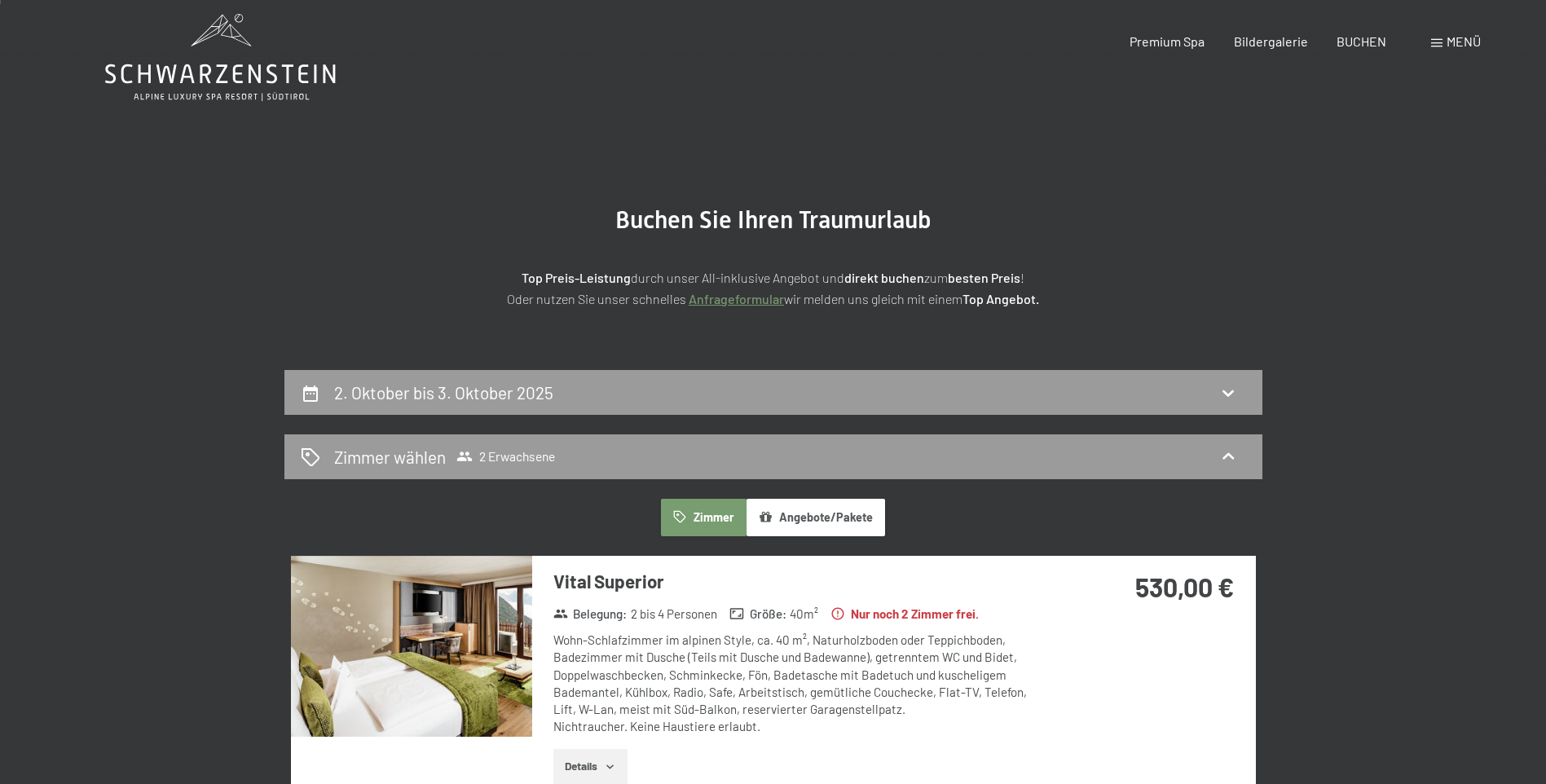
scroll to position [81, 0]
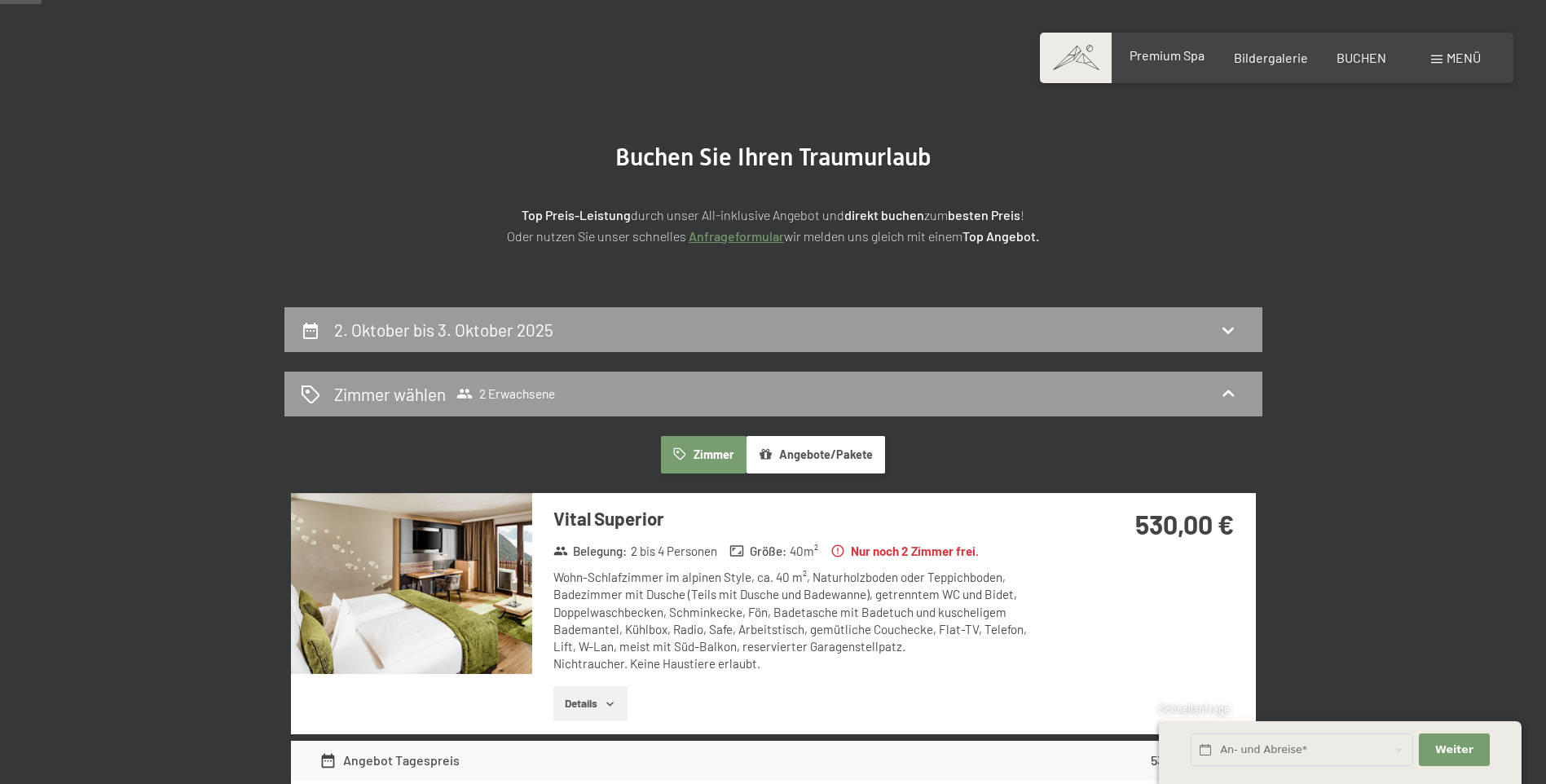
click at [1175, 54] on span "Premium Spa" at bounding box center [1167, 55] width 75 height 16
